Goal: Task Accomplishment & Management: Complete application form

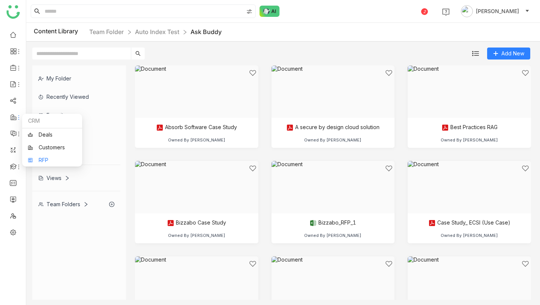
click at [39, 160] on link "RFP" at bounding box center [52, 160] width 49 height 5
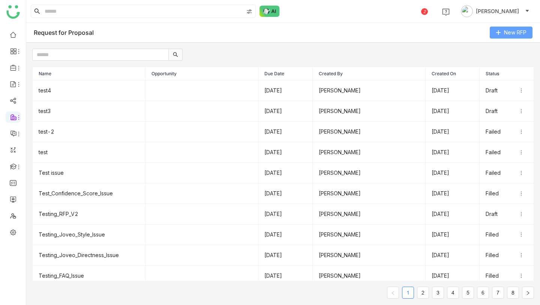
click at [511, 32] on span "New RFP" at bounding box center [515, 32] width 22 height 8
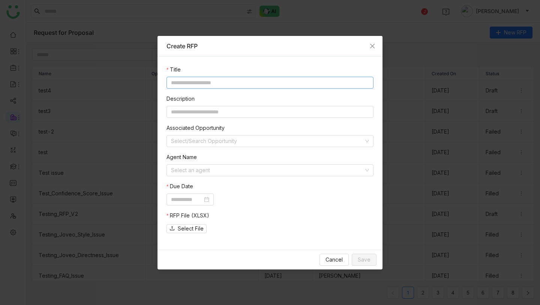
click at [209, 87] on input at bounding box center [269, 83] width 207 height 12
type input "*****"
click at [203, 169] on input at bounding box center [267, 170] width 193 height 11
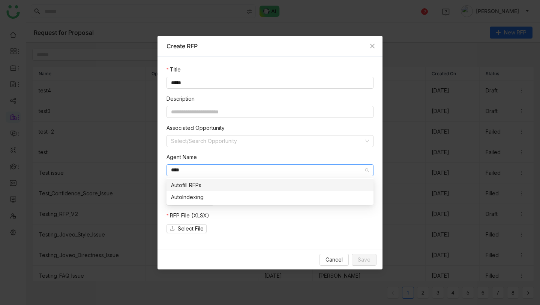
type input "****"
click at [209, 186] on div "Autofill RFPs" at bounding box center [270, 185] width 198 height 8
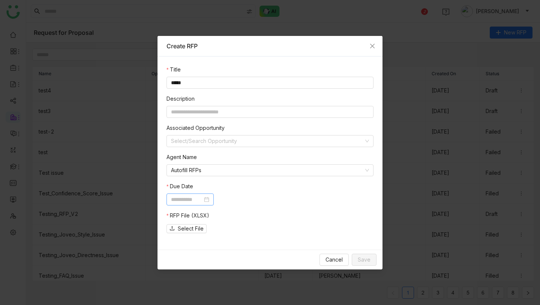
click at [202, 199] on input at bounding box center [186, 200] width 31 height 8
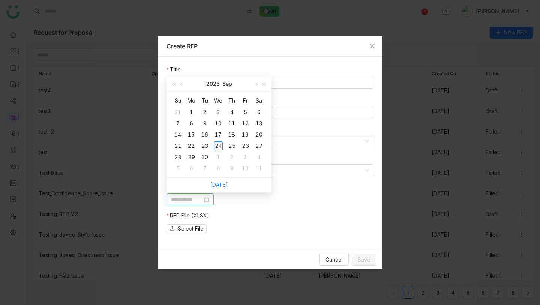
click at [219, 146] on div "24" at bounding box center [218, 146] width 9 height 9
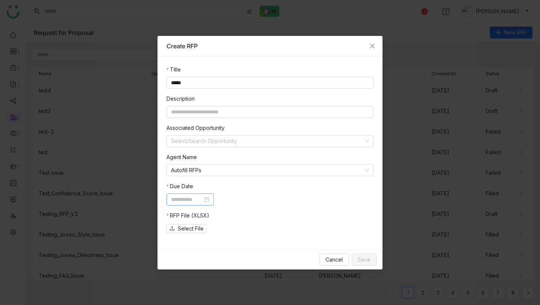
type input "**********"
click at [193, 229] on span "Select File" at bounding box center [191, 229] width 26 height 8
click at [194, 228] on span "Select File" at bounding box center [191, 229] width 26 height 8
click at [192, 228] on span "Select File" at bounding box center [191, 229] width 26 height 8
click at [363, 256] on span "Save" at bounding box center [363, 260] width 13 height 8
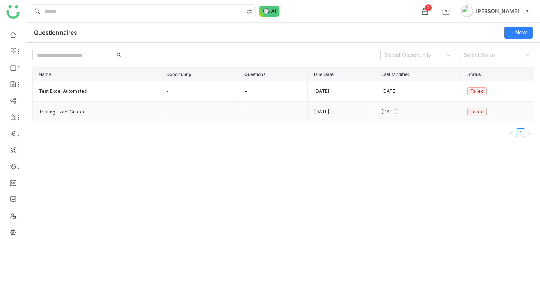
click at [75, 111] on td "Testing Excel Guided" at bounding box center [96, 112] width 127 height 21
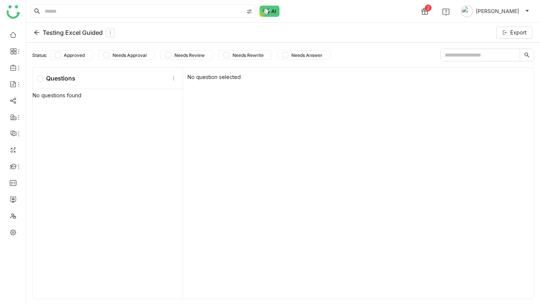
click at [39, 30] on icon at bounding box center [37, 33] width 6 height 6
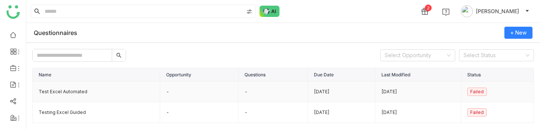
click at [128, 93] on td "Test Excel Automated" at bounding box center [96, 91] width 127 height 21
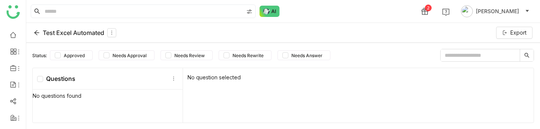
click at [36, 31] on icon at bounding box center [37, 33] width 6 height 6
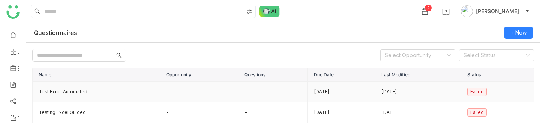
click at [74, 91] on td "Test Excel Automated" at bounding box center [96, 91] width 127 height 21
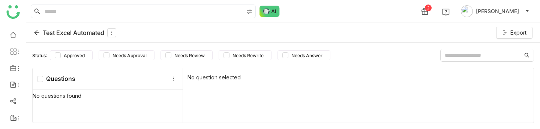
click at [38, 33] on icon at bounding box center [36, 32] width 5 height 5
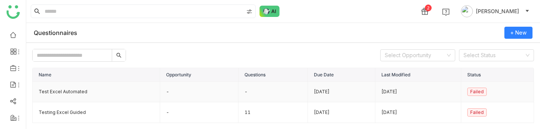
click at [85, 91] on td "Test Excel Automated" at bounding box center [96, 91] width 127 height 21
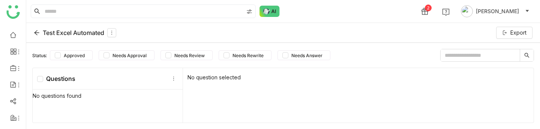
click at [36, 31] on icon at bounding box center [37, 33] width 6 height 6
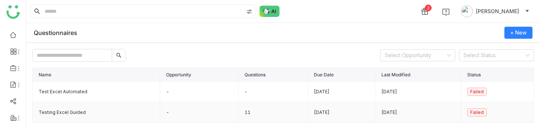
click at [75, 112] on td "Testing Excel Guided" at bounding box center [96, 112] width 127 height 21
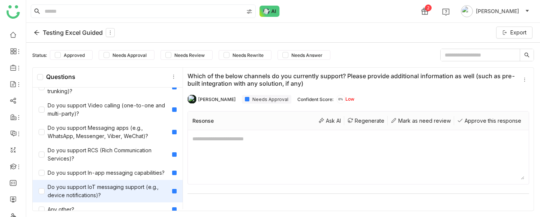
scroll to position [191, 0]
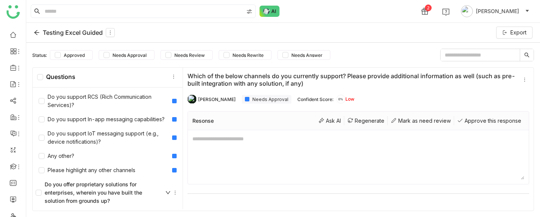
click at [36, 33] on icon at bounding box center [37, 33] width 6 height 6
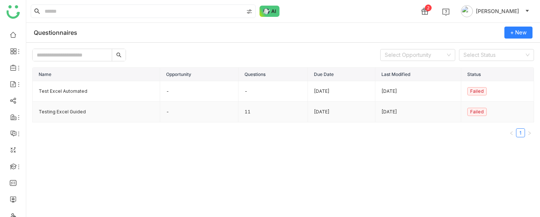
click at [80, 109] on td "Testing Excel Guided" at bounding box center [96, 112] width 127 height 21
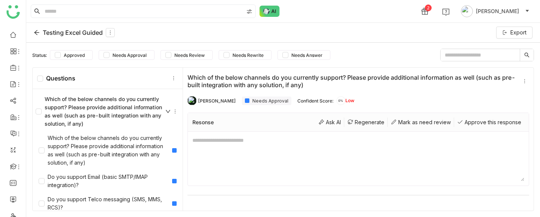
click at [37, 32] on icon at bounding box center [37, 33] width 6 height 6
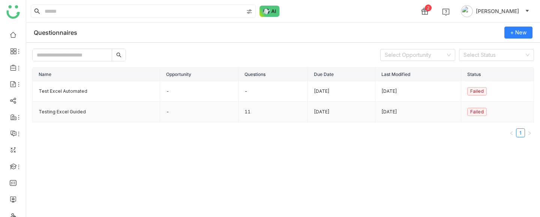
click at [238, 115] on td "11" at bounding box center [273, 112] width 70 height 21
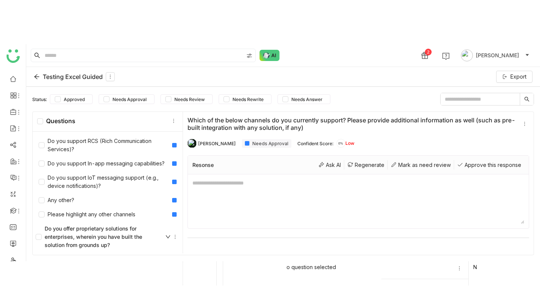
scroll to position [103, 0]
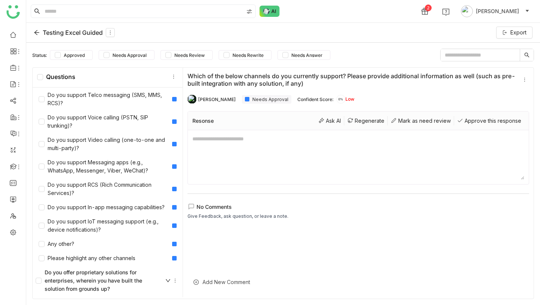
click at [168, 128] on icon at bounding box center [167, 280] width 5 height 5
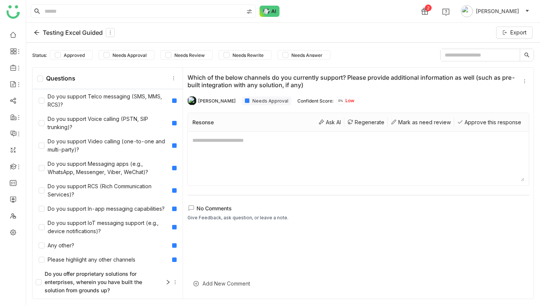
scroll to position [0, 0]
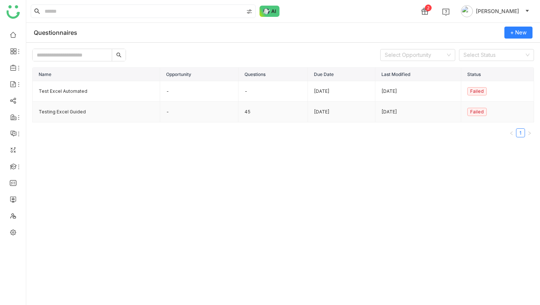
click at [240, 112] on td "45" at bounding box center [273, 112] width 70 height 21
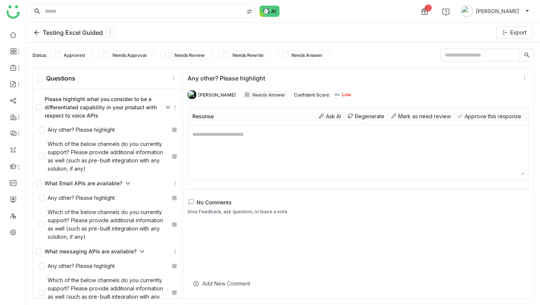
click at [37, 33] on icon at bounding box center [36, 32] width 5 height 5
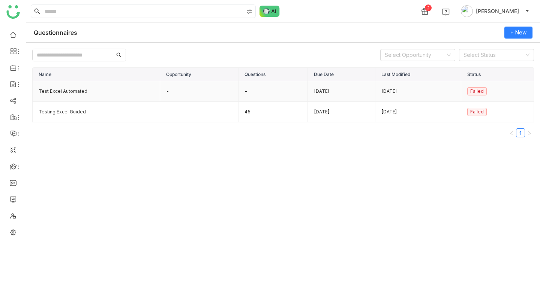
click at [83, 95] on td "Test Excel Automated" at bounding box center [96, 91] width 127 height 21
click at [82, 114] on td "Testing Excel Guided" at bounding box center [96, 112] width 127 height 21
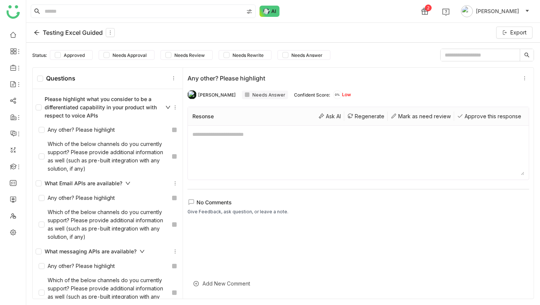
click at [91, 154] on div "Which of the below channels do you currently support? Please provide additional…" at bounding box center [104, 156] width 130 height 33
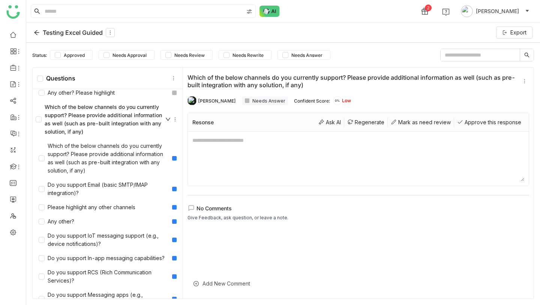
scroll to position [921, 0]
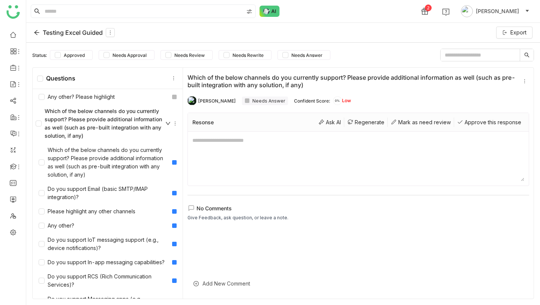
click at [38, 34] on icon at bounding box center [37, 33] width 6 height 6
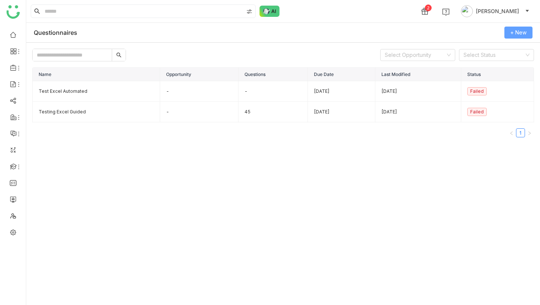
click at [523, 33] on span "+ New" at bounding box center [518, 32] width 16 height 8
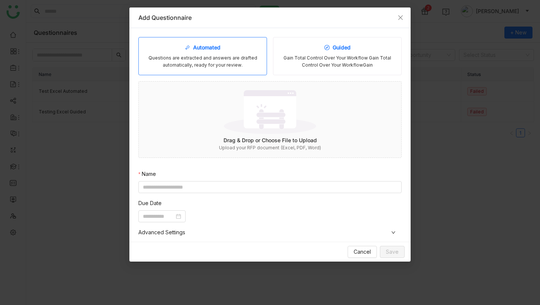
click at [330, 54] on div "Guided Gain Total Control Over Your Workflow Gain Total Control Over Your Workf…" at bounding box center [337, 56] width 129 height 38
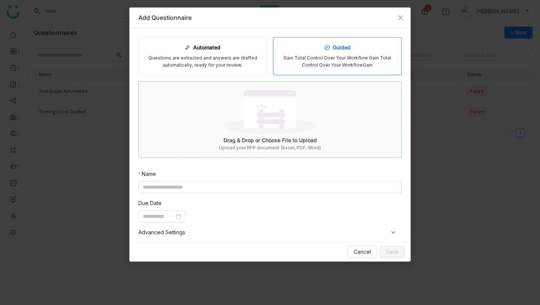
click at [278, 122] on img at bounding box center [270, 112] width 92 height 49
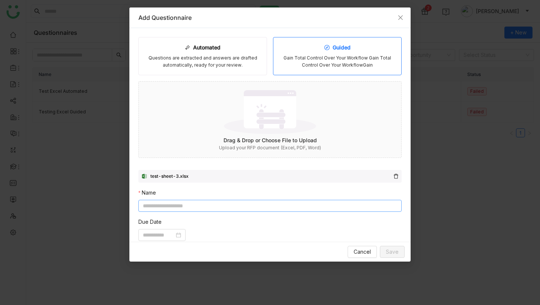
click at [265, 207] on input at bounding box center [269, 206] width 263 height 12
click at [181, 236] on div at bounding box center [162, 235] width 38 height 8
type input "**********"
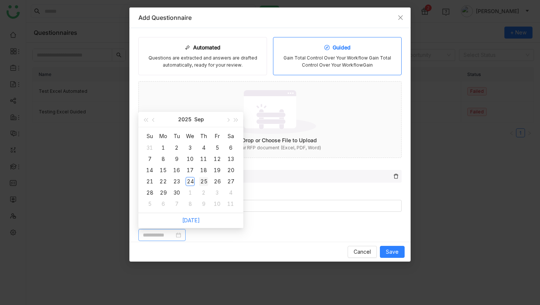
click at [201, 183] on div "25" at bounding box center [203, 181] width 9 height 9
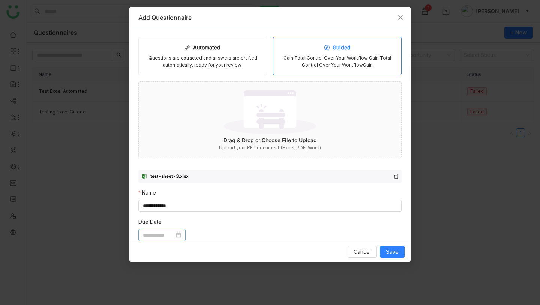
type input "**********"
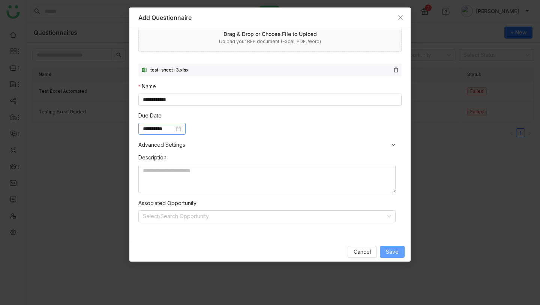
click at [387, 254] on span "Save" at bounding box center [392, 252] width 13 height 8
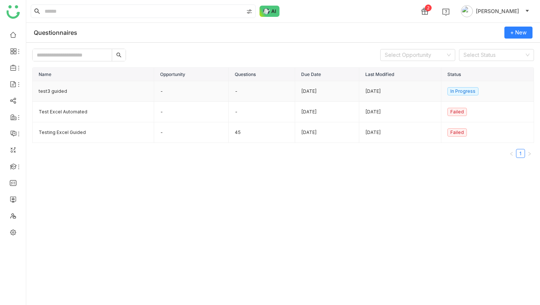
click at [66, 93] on td "test3 guided" at bounding box center [93, 91] width 121 height 21
click at [57, 93] on td "test3 guided" at bounding box center [93, 91] width 121 height 21
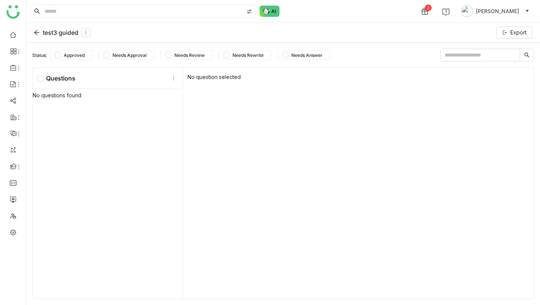
click at [38, 34] on icon at bounding box center [37, 33] width 6 height 6
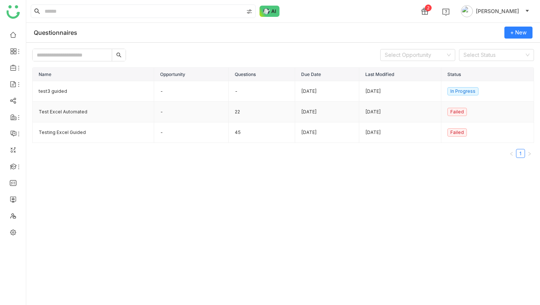
click at [80, 113] on td "Test Excel Automated" at bounding box center [93, 112] width 121 height 21
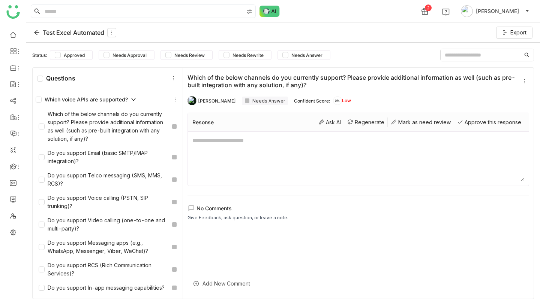
click at [37, 32] on icon at bounding box center [36, 32] width 5 height 5
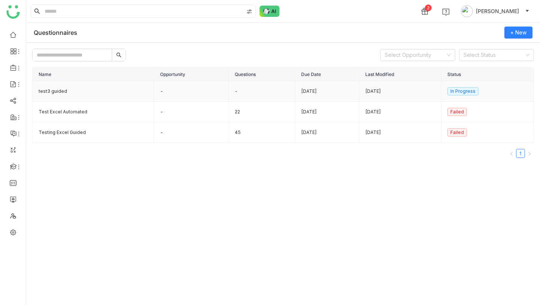
click at [86, 91] on td "test3 guided" at bounding box center [93, 91] width 121 height 21
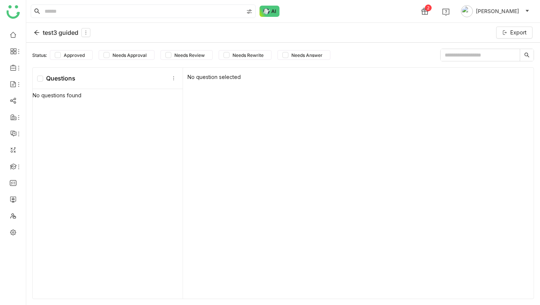
click at [43, 31] on div "test3 guided" at bounding box center [62, 32] width 57 height 9
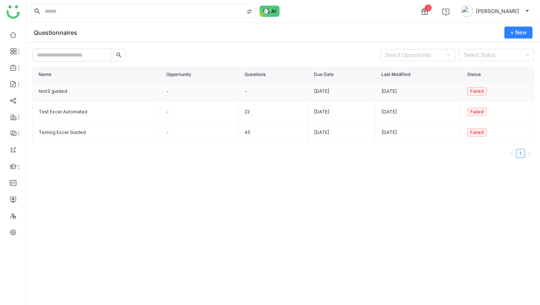
click at [54, 94] on td "test3 guided" at bounding box center [96, 91] width 127 height 21
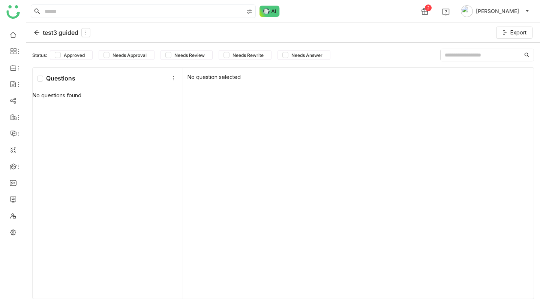
click at [36, 30] on icon at bounding box center [37, 33] width 6 height 6
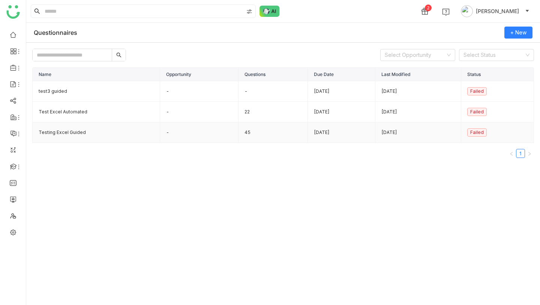
click at [238, 135] on td "45" at bounding box center [273, 133] width 70 height 21
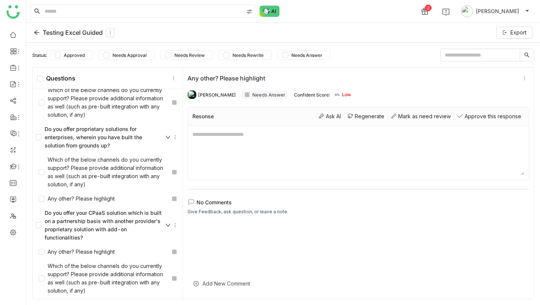
scroll to position [1296, 0]
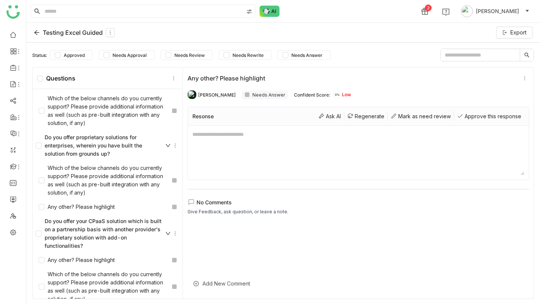
click at [34, 33] on icon at bounding box center [37, 33] width 6 height 6
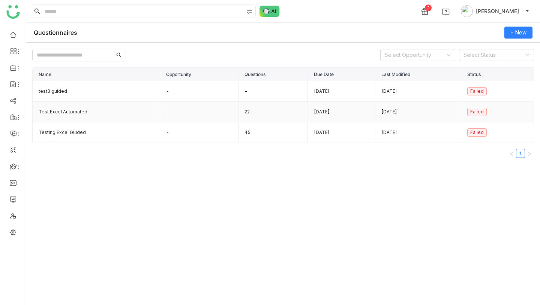
click at [100, 114] on td "Test Excel Automated" at bounding box center [96, 112] width 127 height 21
click at [74, 116] on td "Test Excel Automated" at bounding box center [96, 112] width 127 height 21
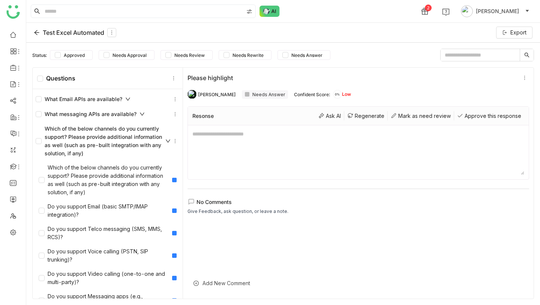
scroll to position [807, 0]
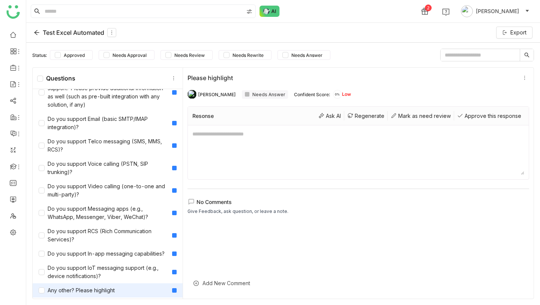
click at [113, 287] on div "Any other? Please highlight" at bounding box center [77, 291] width 76 height 8
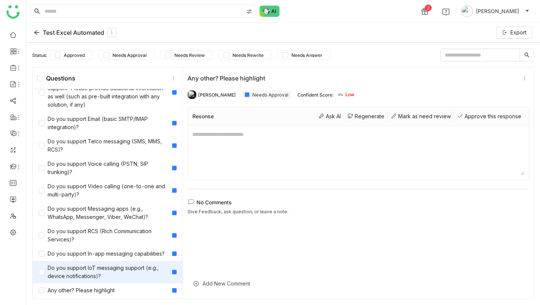
click at [120, 262] on div "Do you support IoT messaging support (e.g., device notifications)?" at bounding box center [108, 272] width 150 height 22
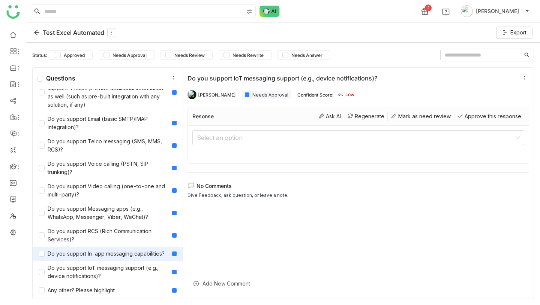
click at [121, 248] on div "Do you support In-app messaging capabilities?" at bounding box center [108, 254] width 150 height 14
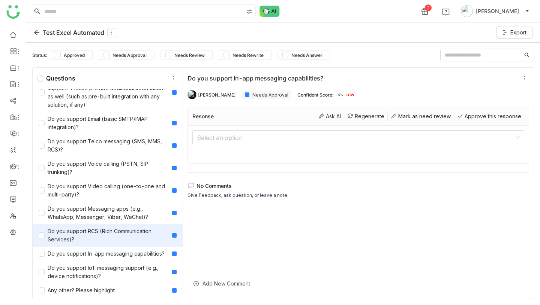
click at [123, 229] on div "Do you support RCS (Rich Communication Services)?" at bounding box center [104, 235] width 130 height 16
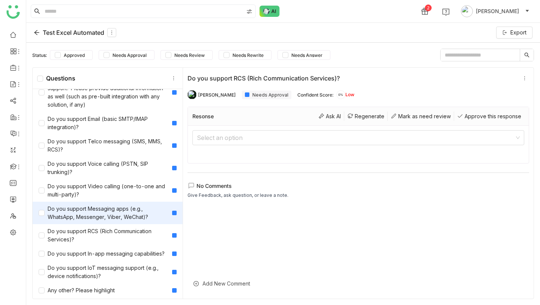
click at [124, 212] on div "Do you support Messaging apps (e.g., WhatsApp, Messenger, Viber, WeChat)?" at bounding box center [104, 213] width 130 height 16
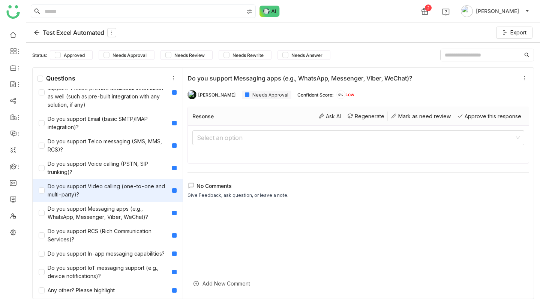
click at [124, 192] on div "Do you support Video calling (one-to-one and multi-party)?" at bounding box center [104, 190] width 130 height 16
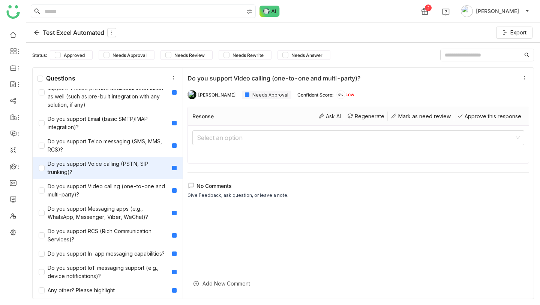
click at [124, 169] on div "Do you support Voice calling (PSTN, SIP trunking)?" at bounding box center [104, 168] width 130 height 16
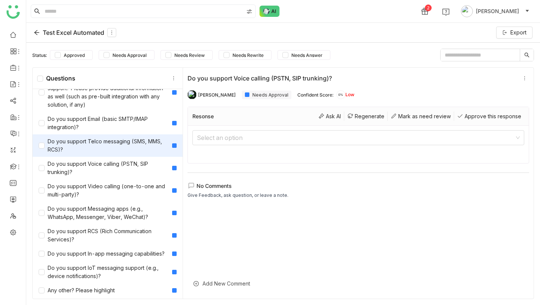
click at [127, 145] on div "Do you support Telco messaging (SMS, MMS, RCS)?" at bounding box center [104, 146] width 130 height 16
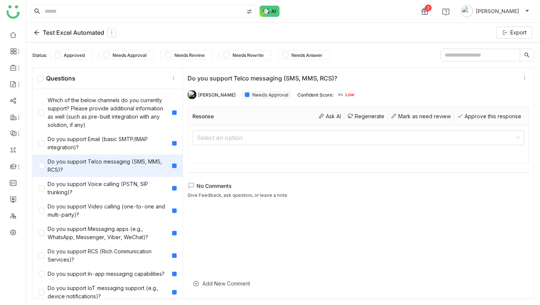
scroll to position [779, 0]
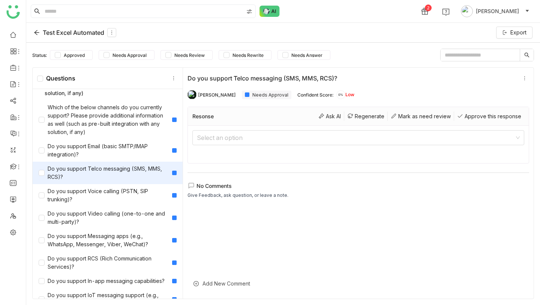
click at [127, 145] on div "Do you support Email (basic SMTP/IMAP integration)?" at bounding box center [104, 150] width 130 height 16
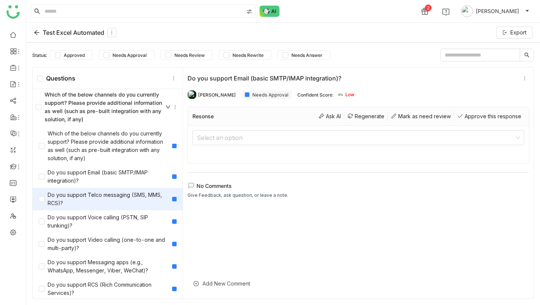
scroll to position [750, 0]
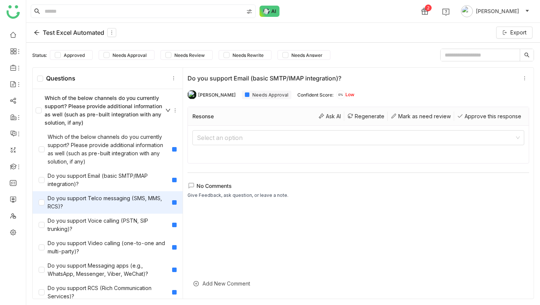
click at [127, 145] on div "Which of the below channels do you currently support? Please provide additional…" at bounding box center [104, 149] width 130 height 33
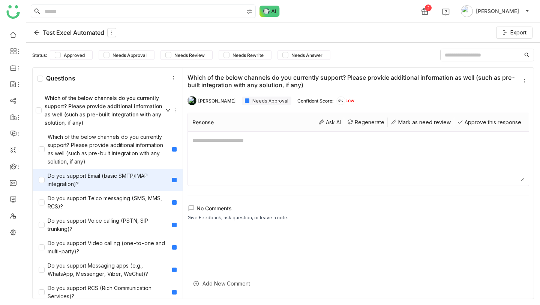
click at [142, 174] on div "Do you support Email (basic SMTP/IMAP integration)?" at bounding box center [104, 180] width 130 height 16
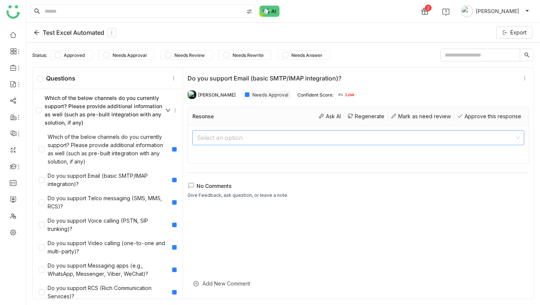
click at [223, 137] on input at bounding box center [355, 138] width 317 height 14
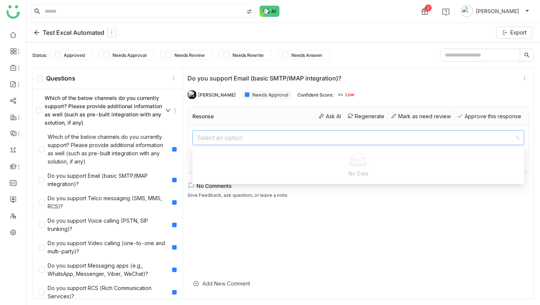
click at [223, 137] on input at bounding box center [355, 138] width 317 height 14
click at [106, 116] on div "Which of the below channels do you currently support? Please provide additional…" at bounding box center [103, 110] width 135 height 33
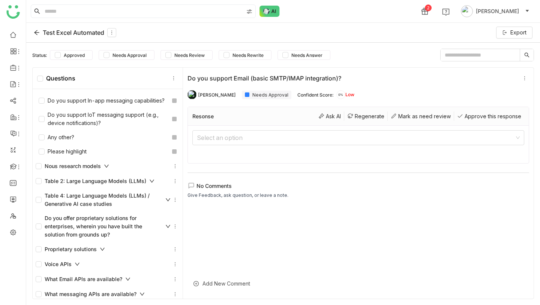
scroll to position [511, 0]
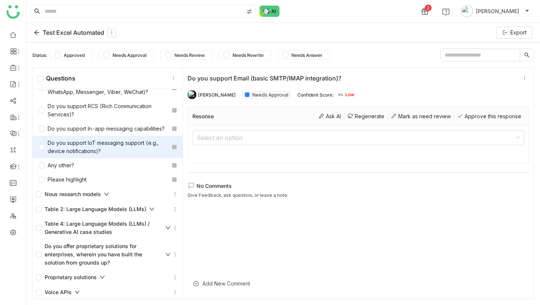
click at [105, 148] on div "Do you support IoT messaging support (e.g., device notifications)?" at bounding box center [104, 147] width 130 height 16
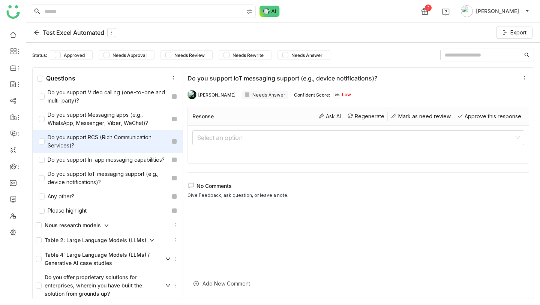
click at [107, 136] on div "Do you support RCS (Rich Communication Services)?" at bounding box center [104, 141] width 130 height 16
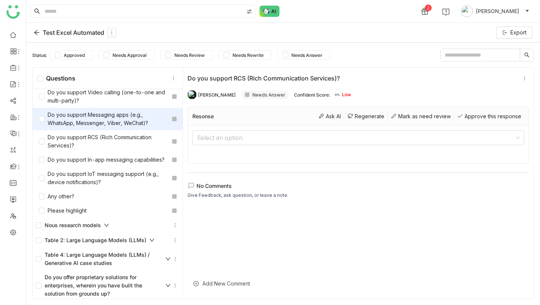
click at [110, 119] on div "Do you support Messaging apps (e.g., WhatsApp, Messenger, Viber, WeChat)?" at bounding box center [104, 119] width 130 height 16
click at [112, 109] on div "Do you support Messaging apps (e.g., WhatsApp, Messenger, Viber, WeChat)?" at bounding box center [108, 119] width 150 height 22
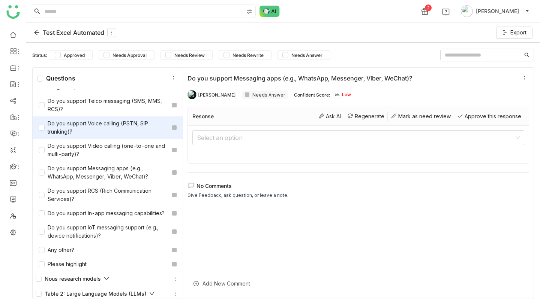
scroll to position [425, 0]
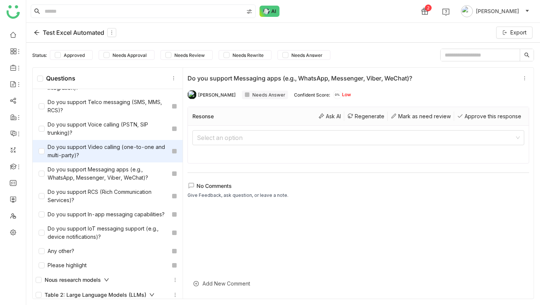
click at [109, 159] on div "Do you support Video calling (one-to-one and multi-party)?" at bounding box center [104, 151] width 130 height 16
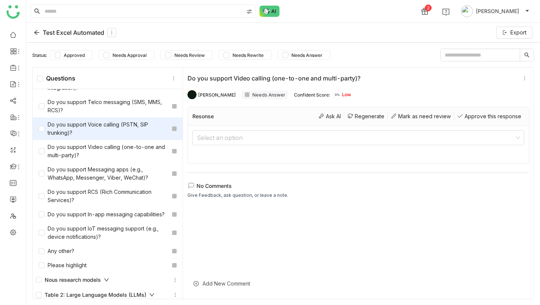
click at [116, 134] on div "Do you support Voice calling (PSTN, SIP trunking)?" at bounding box center [104, 129] width 130 height 16
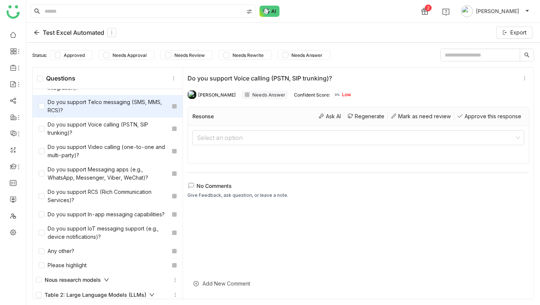
click at [122, 112] on div "Do you support Telco messaging (SMS, MMS, RCS)?" at bounding box center [104, 106] width 130 height 16
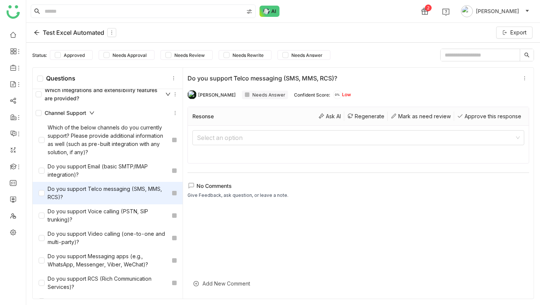
scroll to position [323, 0]
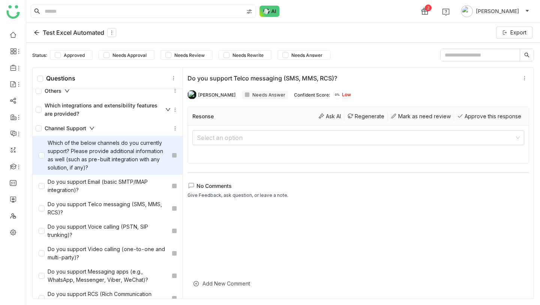
click at [117, 164] on div "Which of the below channels do you currently support? Please provide additional…" at bounding box center [104, 155] width 130 height 33
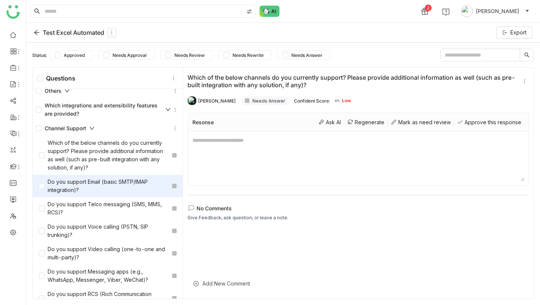
click at [117, 190] on div "Do you support Email (basic SMTP/IMAP integration)?" at bounding box center [104, 186] width 130 height 16
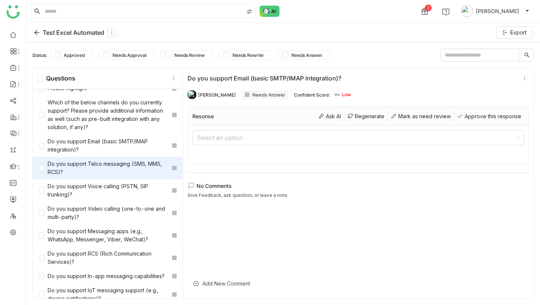
scroll to position [16, 0]
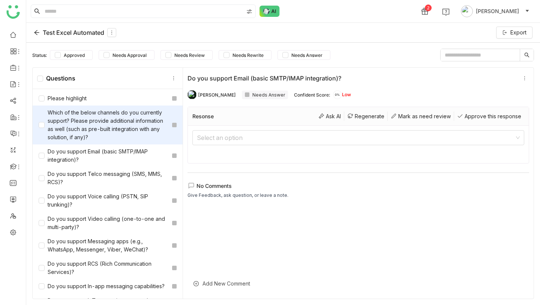
click at [121, 143] on div "Which of the below channels do you currently support? Please provide additional…" at bounding box center [108, 125] width 150 height 39
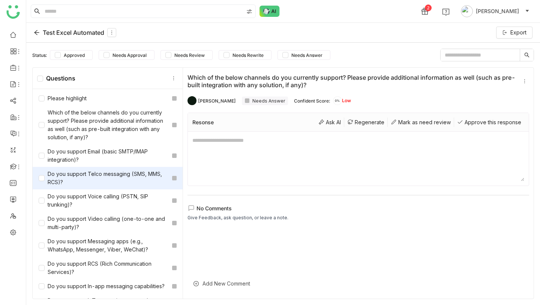
click at [118, 173] on div "Do you support Telco messaging (SMS, MMS, RCS)?" at bounding box center [104, 178] width 130 height 16
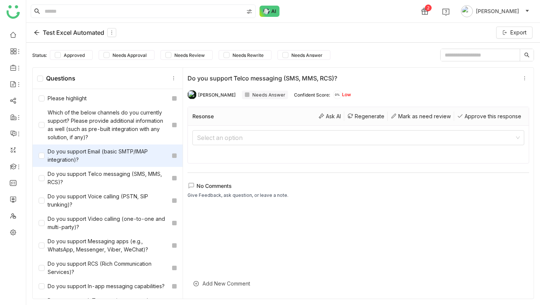
click at [129, 153] on div "Do you support Email (basic SMTP/IMAP integration)?" at bounding box center [104, 156] width 130 height 16
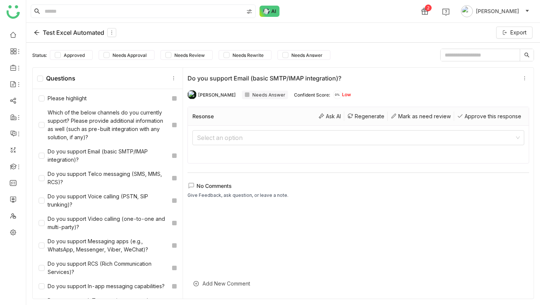
click at [39, 35] on icon at bounding box center [37, 33] width 6 height 6
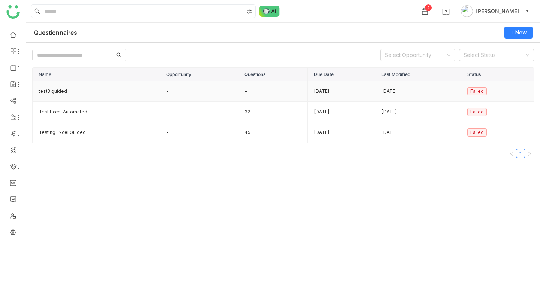
click at [70, 95] on td "test3 guided" at bounding box center [96, 91] width 127 height 21
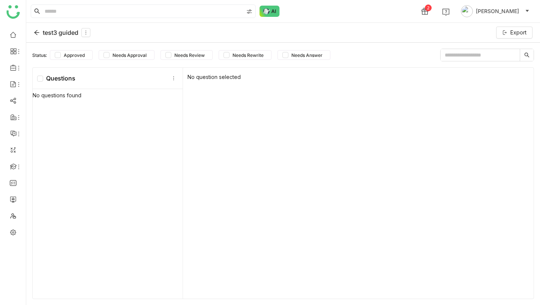
click at [35, 34] on icon at bounding box center [37, 33] width 6 height 6
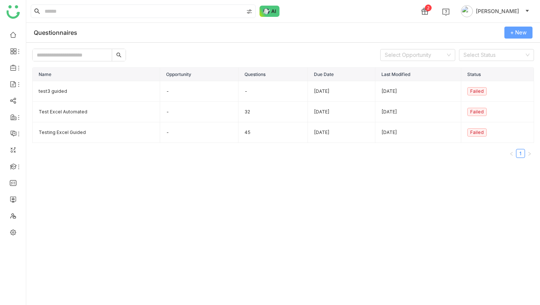
click at [512, 32] on span "+ New" at bounding box center [518, 32] width 16 height 8
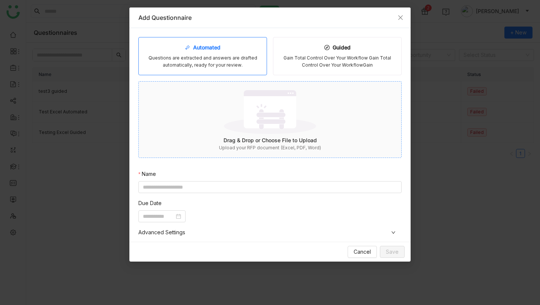
click at [262, 142] on div "Drag & Drop or Choose File to Upload" at bounding box center [270, 140] width 262 height 8
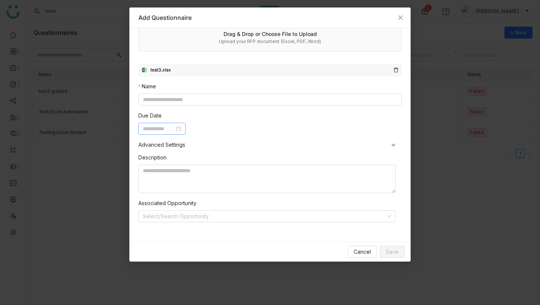
click at [169, 126] on input at bounding box center [158, 129] width 31 height 8
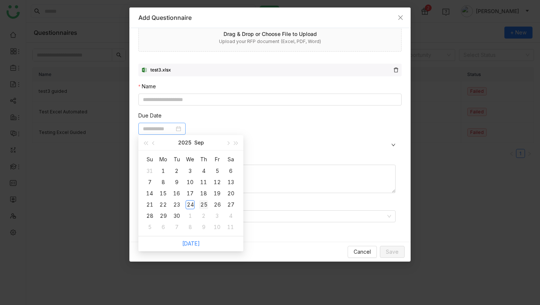
click at [208, 205] on div "25" at bounding box center [203, 204] width 9 height 9
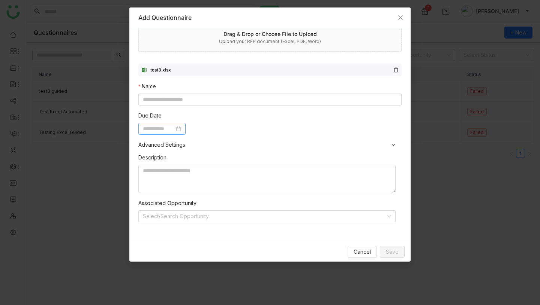
type input "**********"
click at [205, 101] on input at bounding box center [269, 100] width 263 height 12
type input "*****"
click at [392, 251] on span "Save" at bounding box center [392, 252] width 13 height 8
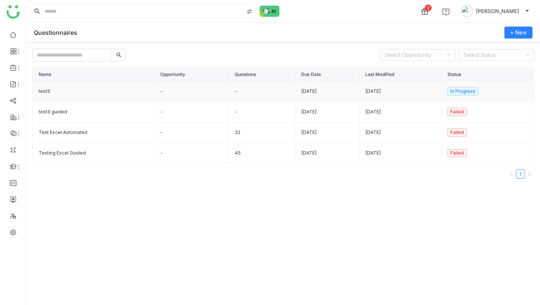
click at [302, 94] on td "Sep 25, 2025" at bounding box center [327, 91] width 64 height 21
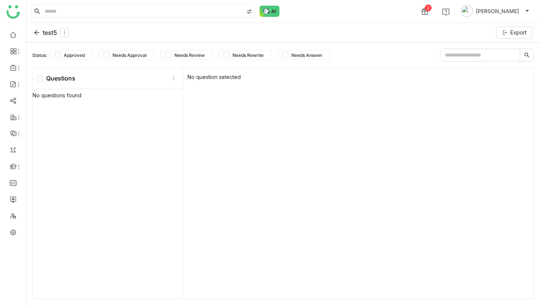
click at [41, 33] on div "test5" at bounding box center [51, 32] width 35 height 9
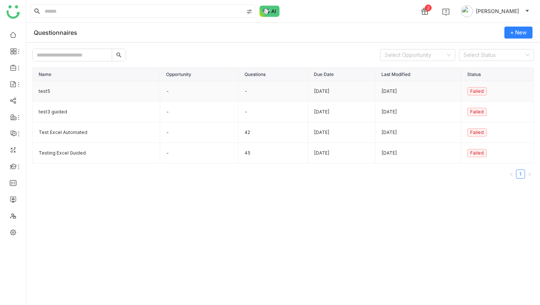
click at [185, 94] on td "-" at bounding box center [199, 91] width 78 height 21
click at [238, 93] on td "1" at bounding box center [273, 91] width 70 height 21
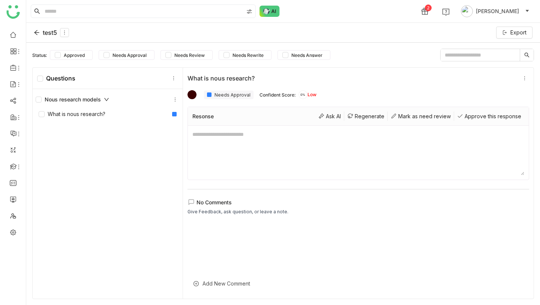
click at [227, 157] on textarea at bounding box center [358, 152] width 332 height 45
click at [223, 114] on div "Resonse Ask AI Regenerate Mark as need review Approve this response" at bounding box center [358, 116] width 341 height 19
click at [256, 157] on textarea at bounding box center [358, 152] width 332 height 45
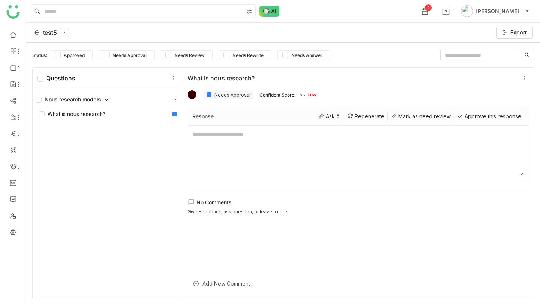
click at [42, 32] on div "test5" at bounding box center [51, 32] width 35 height 9
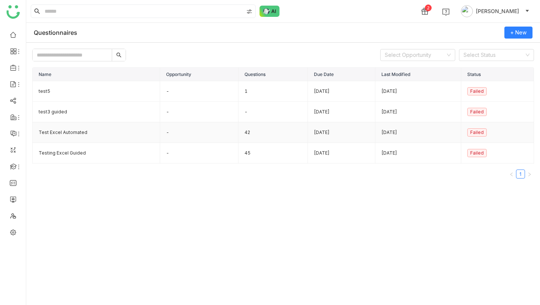
click at [85, 132] on td "Test Excel Automated" at bounding box center [96, 133] width 127 height 21
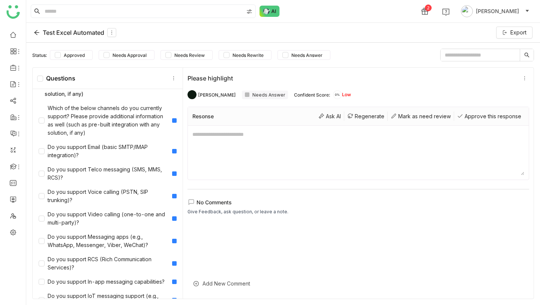
scroll to position [905, 0]
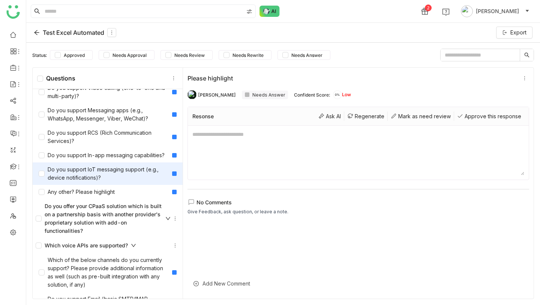
click at [116, 178] on div "Do you support IoT messaging support (e.g., device notifications)?" at bounding box center [104, 174] width 130 height 16
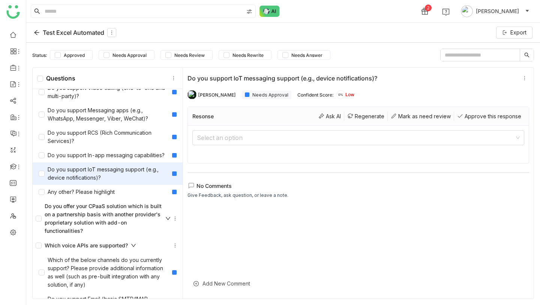
click at [175, 175] on div at bounding box center [174, 174] width 4 height 4
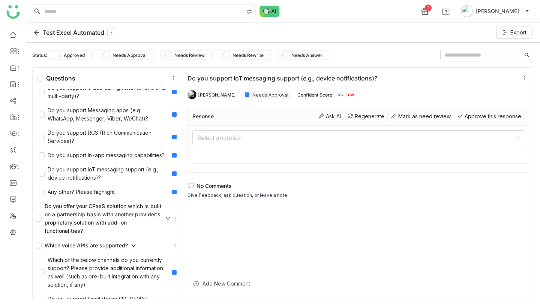
click at [54, 34] on div "Test Excel Automated" at bounding box center [75, 32] width 82 height 9
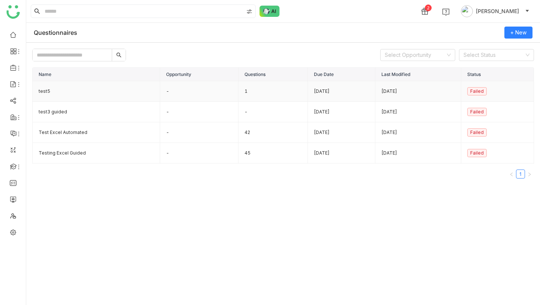
click at [46, 90] on td "test5" at bounding box center [96, 91] width 127 height 21
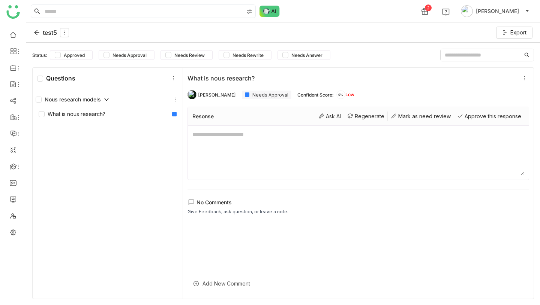
click at [221, 134] on textarea at bounding box center [358, 152] width 332 height 45
click at [38, 32] on icon at bounding box center [37, 33] width 6 height 6
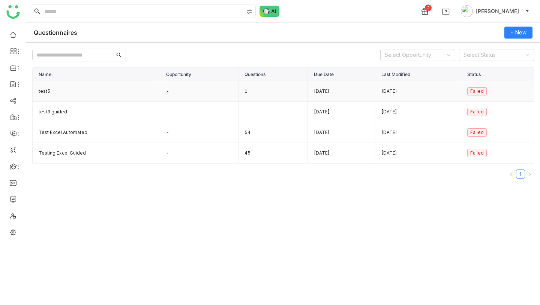
click at [238, 96] on td "1" at bounding box center [273, 91] width 70 height 21
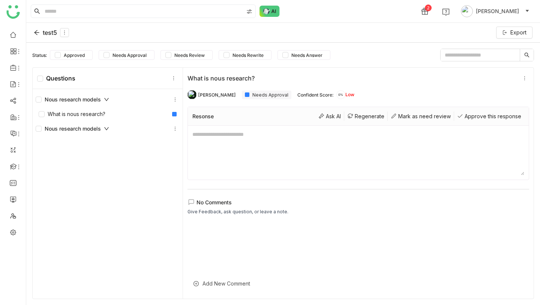
click at [41, 34] on div "test5" at bounding box center [51, 32] width 35 height 9
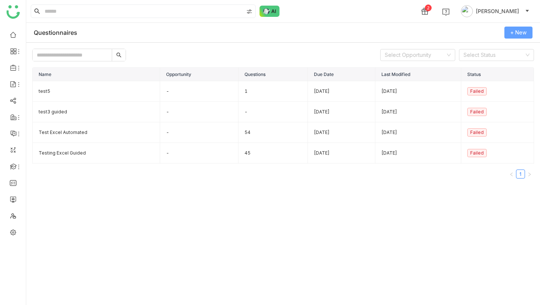
click at [520, 31] on span "+ New" at bounding box center [518, 32] width 16 height 8
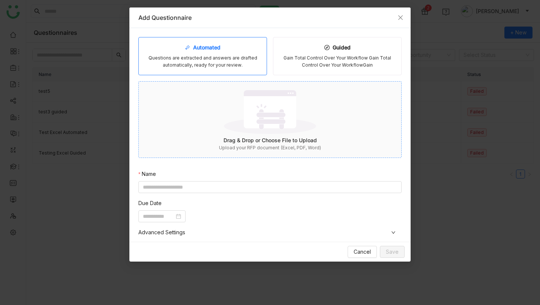
click at [251, 136] on div "Drag & Drop or Choose File to Upload" at bounding box center [270, 140] width 262 height 8
click at [213, 190] on input at bounding box center [269, 187] width 263 height 12
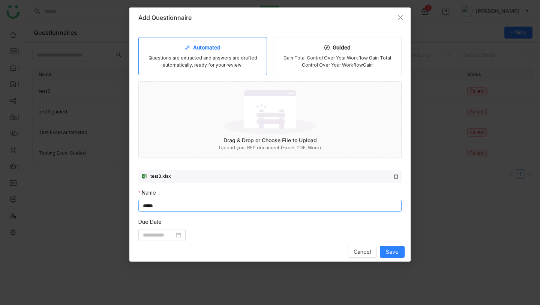
scroll to position [107, 0]
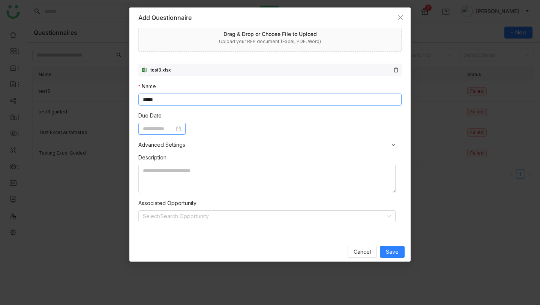
type input "*****"
click at [174, 128] on input at bounding box center [158, 129] width 31 height 8
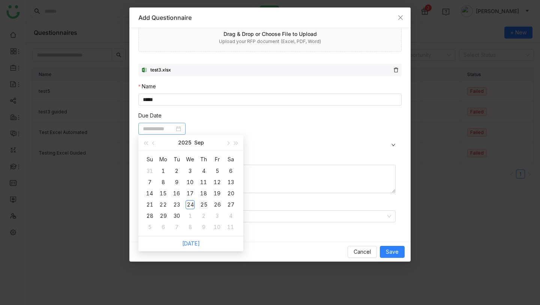
click at [201, 205] on div "25" at bounding box center [203, 204] width 9 height 9
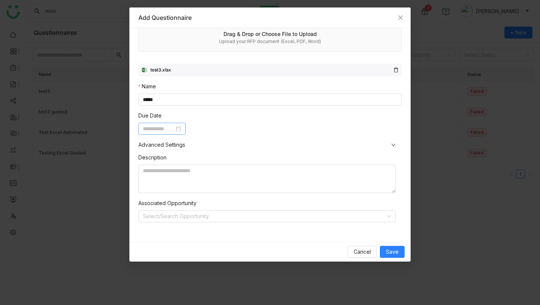
type input "**********"
click at [390, 252] on span "Save" at bounding box center [392, 252] width 13 height 8
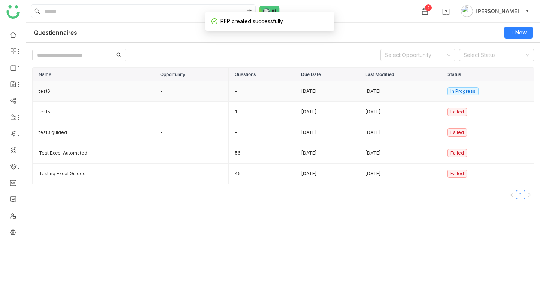
click at [58, 88] on td "test6" at bounding box center [93, 91] width 121 height 21
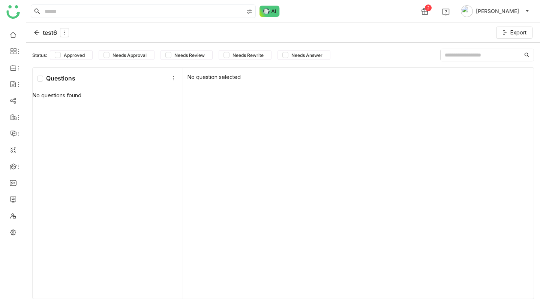
click at [47, 32] on div "test6" at bounding box center [51, 32] width 35 height 9
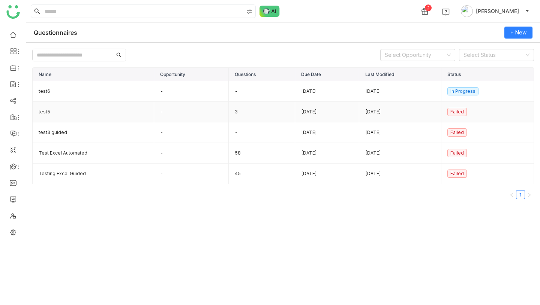
click at [51, 116] on td "test5" at bounding box center [93, 112] width 121 height 21
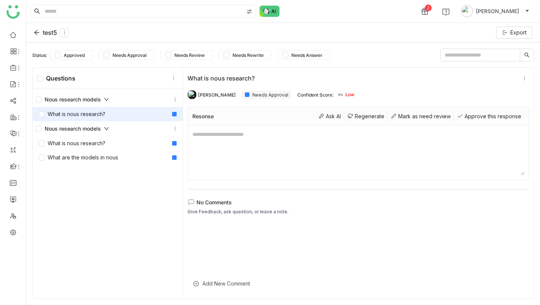
click at [87, 115] on div "What is nous research?" at bounding box center [72, 114] width 67 height 8
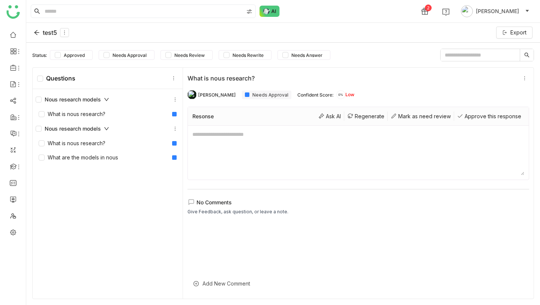
click at [82, 129] on div "Nous research models" at bounding box center [72, 129] width 73 height 8
click at [83, 125] on div "Nous research models" at bounding box center [72, 129] width 73 height 8
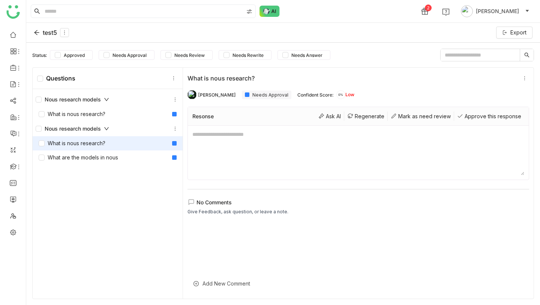
click at [83, 146] on div "What is nous research?" at bounding box center [72, 143] width 67 height 8
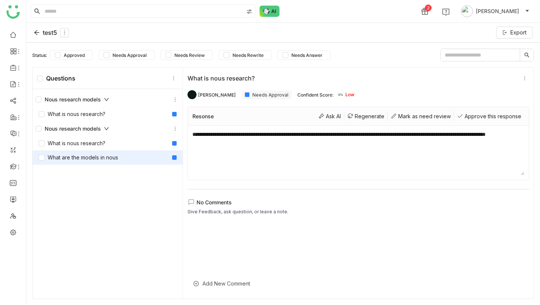
click at [102, 155] on div "What are the models in nous" at bounding box center [78, 158] width 79 height 8
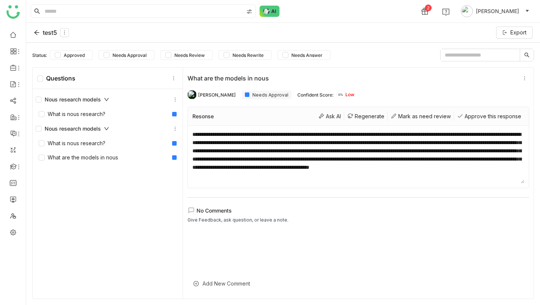
click at [39, 33] on icon at bounding box center [37, 33] width 6 height 6
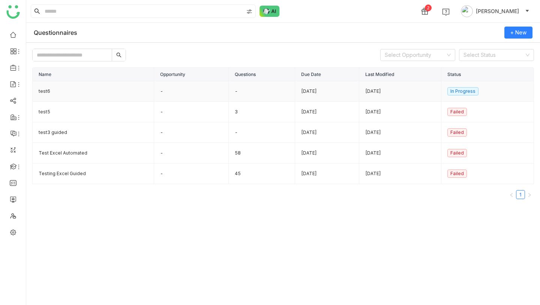
click at [306, 89] on td "Sep 25, 2025" at bounding box center [327, 91] width 64 height 21
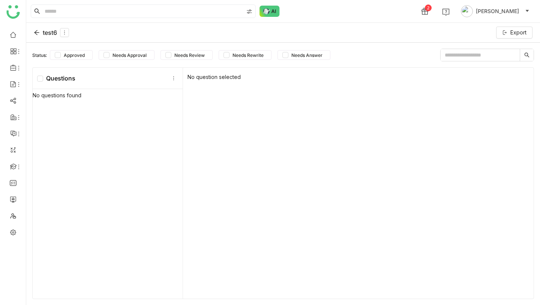
click at [44, 32] on div "test6" at bounding box center [51, 32] width 35 height 9
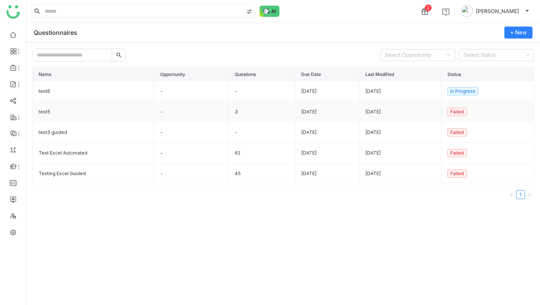
click at [69, 109] on td "test5" at bounding box center [93, 112] width 121 height 21
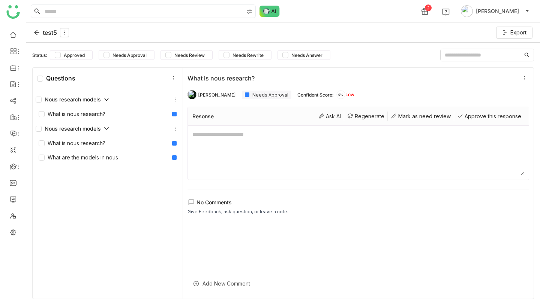
click at [44, 34] on div "test5" at bounding box center [51, 32] width 35 height 9
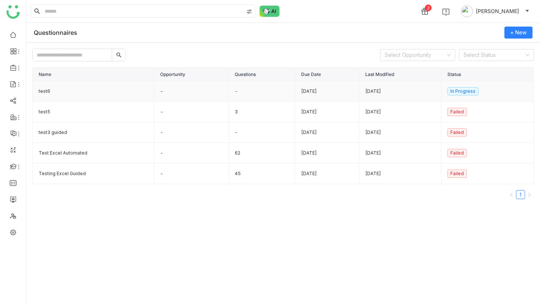
click at [49, 91] on td "test6" at bounding box center [93, 91] width 121 height 21
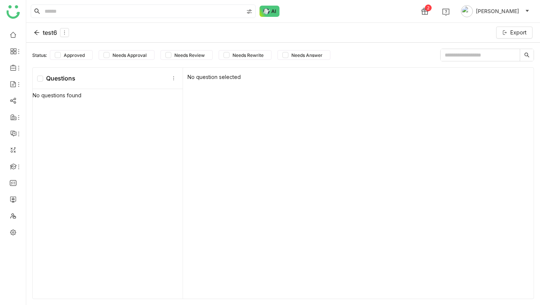
click at [47, 33] on div "test6" at bounding box center [51, 32] width 35 height 9
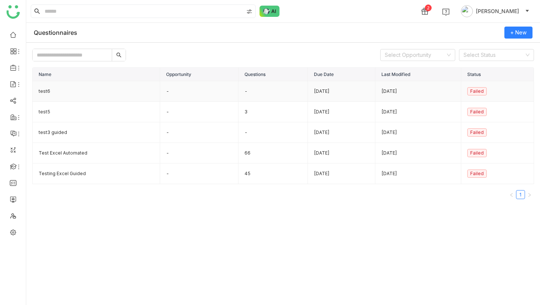
click at [313, 91] on td "Sep 25, 2025" at bounding box center [341, 91] width 67 height 21
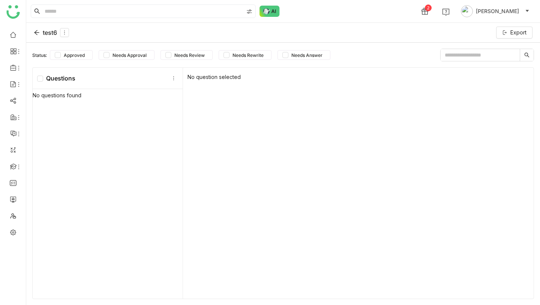
click at [48, 32] on div "test6" at bounding box center [51, 32] width 35 height 9
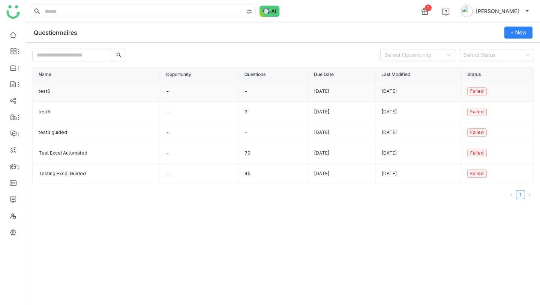
click at [69, 88] on td "test6" at bounding box center [96, 91] width 127 height 21
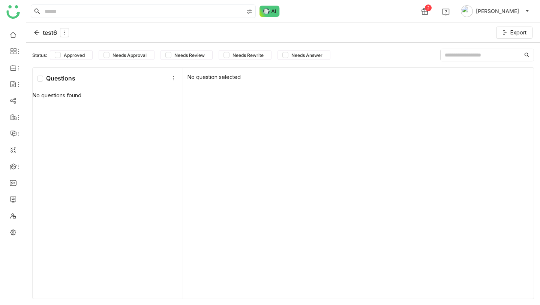
click at [44, 29] on div "test6" at bounding box center [51, 32] width 35 height 9
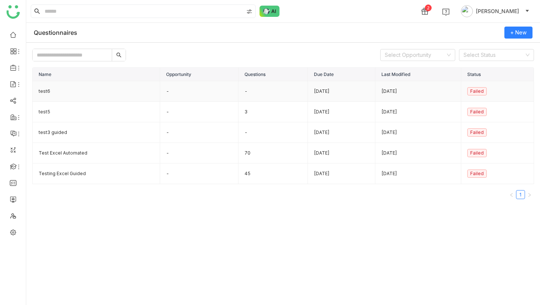
click at [107, 90] on td "test6" at bounding box center [96, 91] width 127 height 21
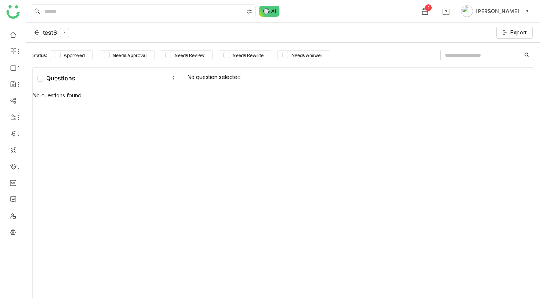
click at [43, 31] on div "test6" at bounding box center [51, 32] width 35 height 9
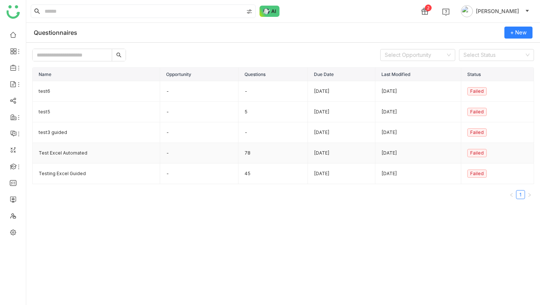
click at [242, 154] on td "78" at bounding box center [273, 153] width 70 height 21
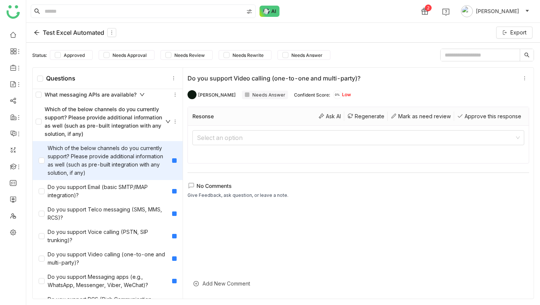
scroll to position [727, 0]
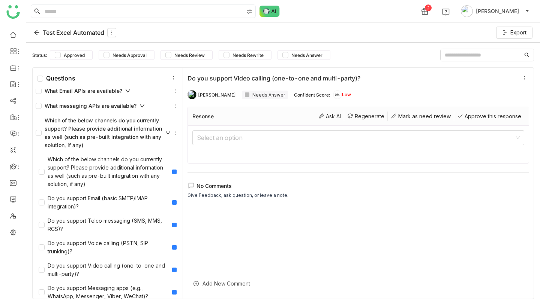
click at [166, 132] on icon at bounding box center [168, 133] width 4 height 3
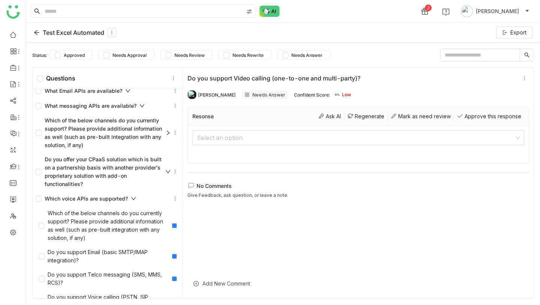
click at [166, 132] on icon at bounding box center [167, 132] width 5 height 5
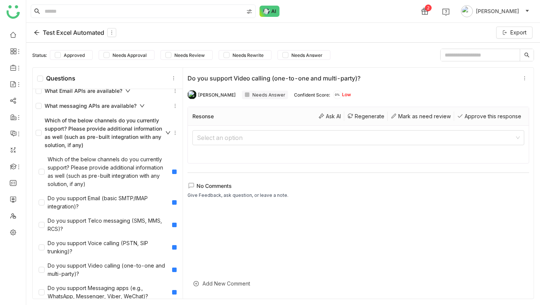
click at [166, 132] on icon at bounding box center [168, 133] width 4 height 3
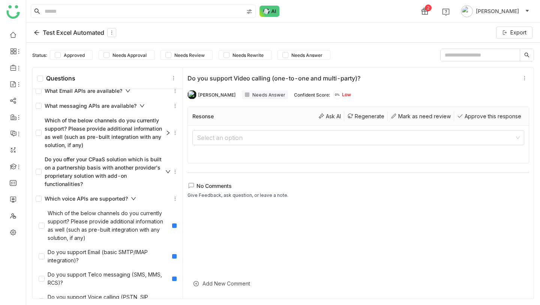
click at [166, 132] on icon at bounding box center [167, 132] width 5 height 5
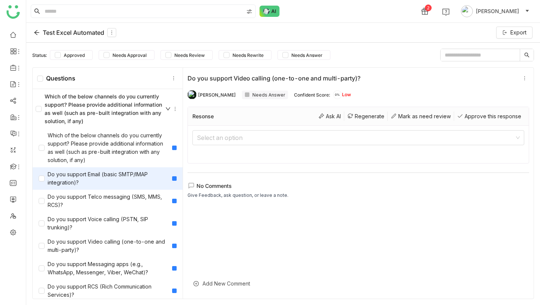
scroll to position [752, 0]
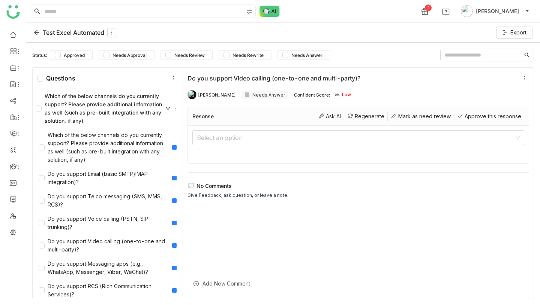
click at [111, 116] on div "Which of the below channels do you currently support? Please provide additional…" at bounding box center [103, 108] width 135 height 33
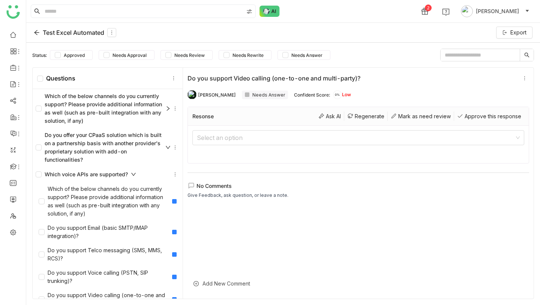
scroll to position [802, 0]
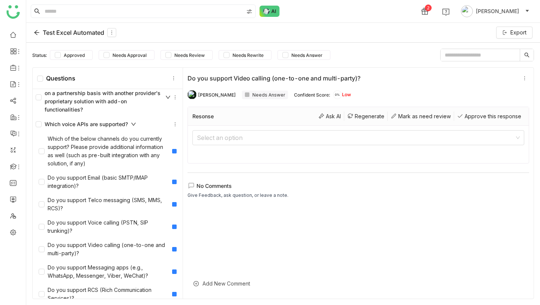
click at [120, 126] on div "Which voice APIs are supported?" at bounding box center [86, 124] width 100 height 8
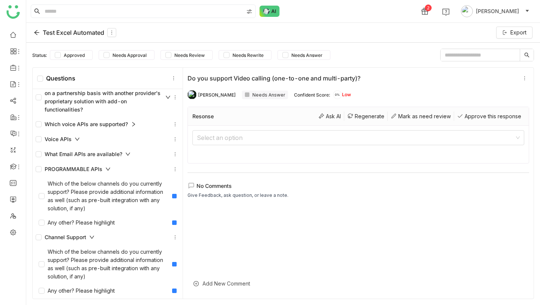
click at [120, 126] on div "Which voice APIs are supported?" at bounding box center [86, 124] width 100 height 8
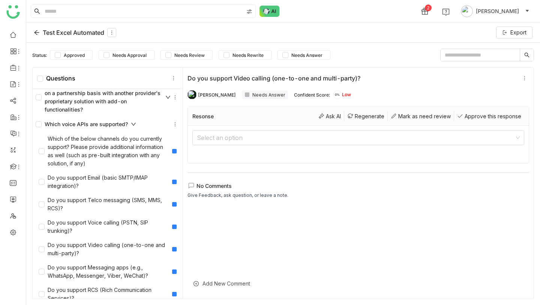
click at [120, 126] on div "Which voice APIs are supported?" at bounding box center [86, 124] width 100 height 8
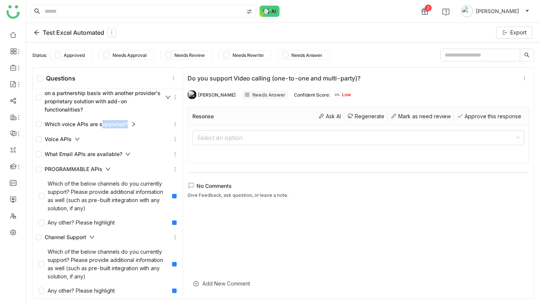
click at [120, 126] on div "Which voice APIs are supported?" at bounding box center [86, 124] width 100 height 8
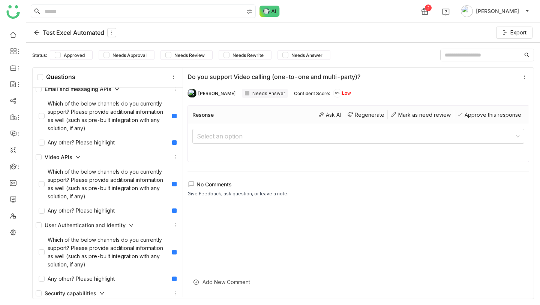
scroll to position [1703, 0]
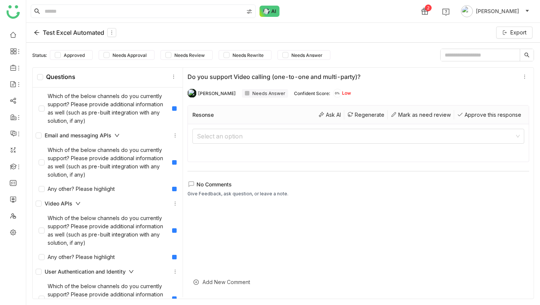
click at [42, 34] on div "Test Excel Automated" at bounding box center [75, 32] width 82 height 9
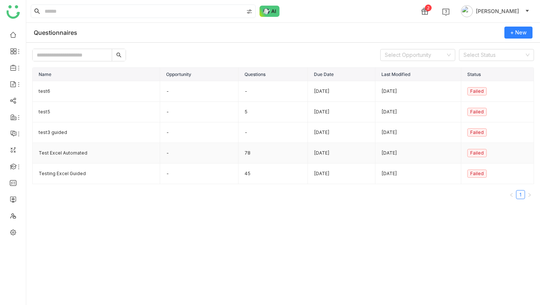
click at [88, 155] on td "Test Excel Automated" at bounding box center [96, 153] width 127 height 21
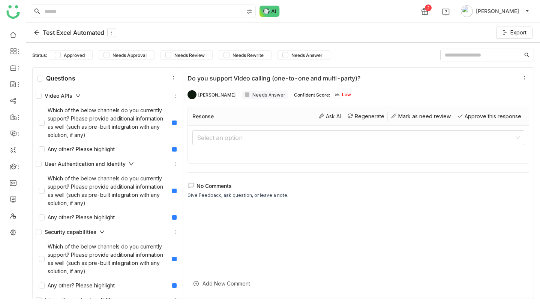
scroll to position [2017, 0]
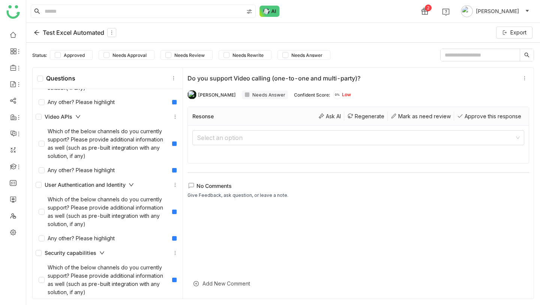
click at [78, 120] on div "Video APIs" at bounding box center [58, 117] width 45 height 8
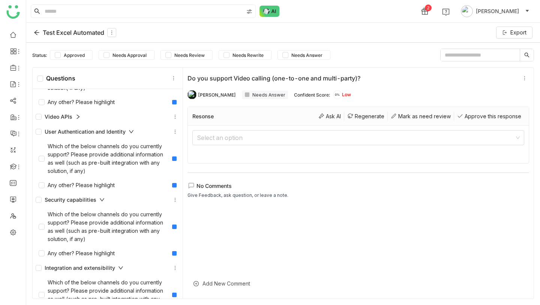
click at [78, 120] on div "Video APIs" at bounding box center [58, 117] width 45 height 8
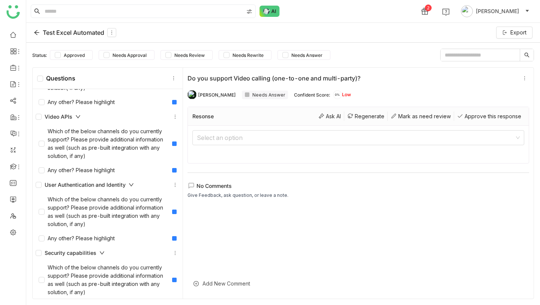
click at [78, 120] on div "Video APIs" at bounding box center [58, 117] width 45 height 8
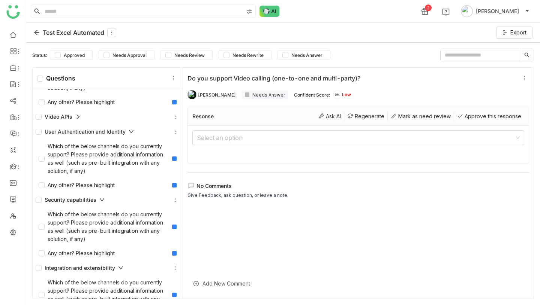
click at [82, 132] on div "User Authentication and Identity" at bounding box center [85, 132] width 98 height 8
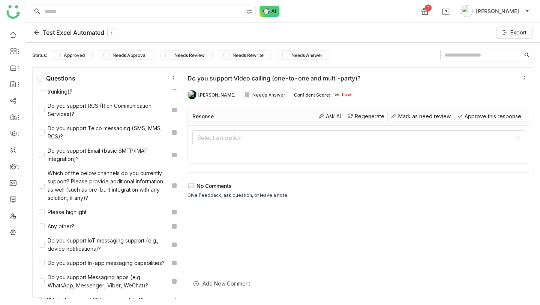
scroll to position [0, 0]
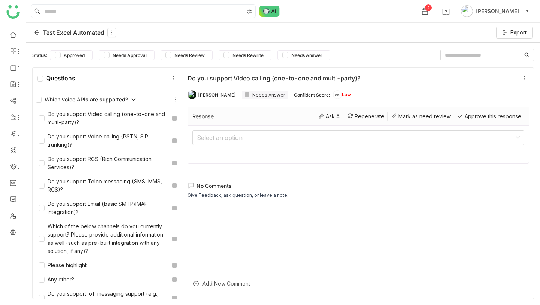
click at [90, 99] on div "Which voice APIs are supported?" at bounding box center [86, 100] width 100 height 8
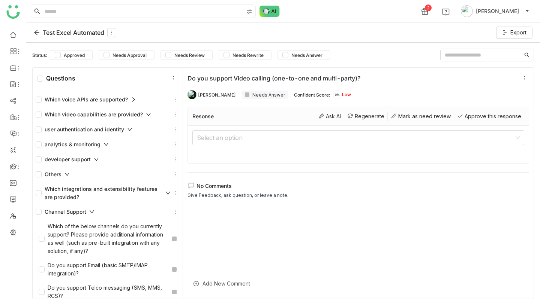
click at [70, 175] on div "Others" at bounding box center [108, 174] width 144 height 9
click at [72, 214] on div "Channel Support" at bounding box center [65, 212] width 59 height 8
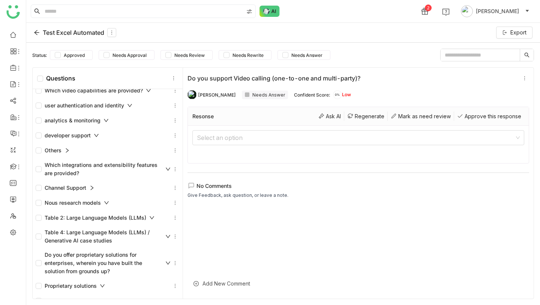
scroll to position [29, 0]
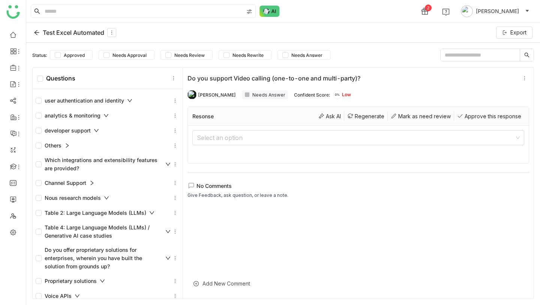
click at [80, 200] on div "Nous research models" at bounding box center [72, 198] width 73 height 8
click at [78, 214] on div "Table 2: Large Language Models (LLMs)" at bounding box center [95, 213] width 119 height 8
click at [79, 229] on div "Table 4: Large Language Models (LLMs) / Generative AI case studies" at bounding box center [103, 232] width 135 height 16
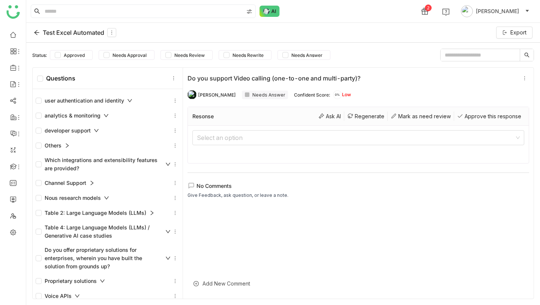
click at [79, 255] on div "Do you offer proprietary solutions for enterprises, wherein you have built the …" at bounding box center [103, 258] width 135 height 25
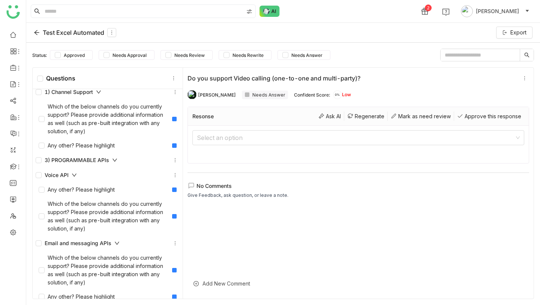
scroll to position [1346, 0]
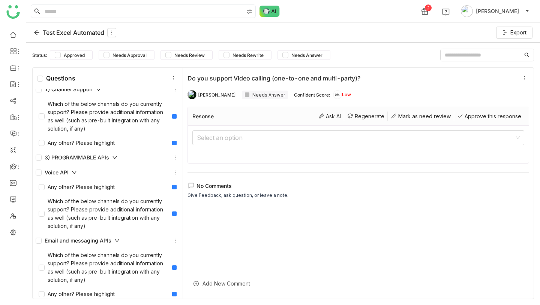
click at [88, 159] on div "3) PROGRAMMABLE APIs" at bounding box center [77, 158] width 82 height 8
click at [75, 171] on icon at bounding box center [74, 172] width 5 height 5
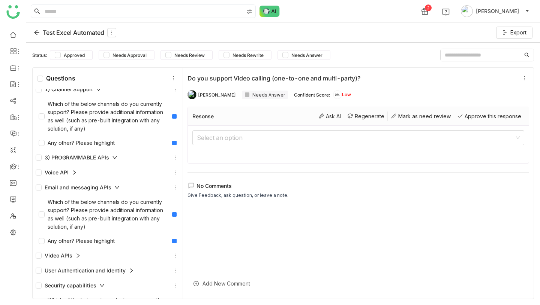
click at [70, 185] on div "Email and messaging APIs" at bounding box center [78, 188] width 84 height 8
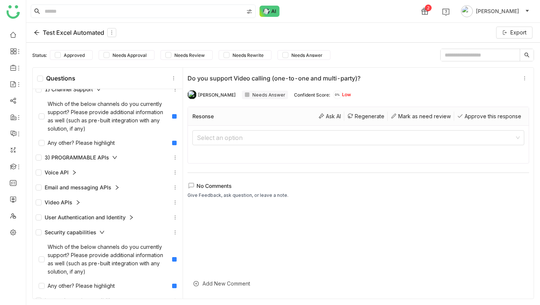
click at [70, 185] on div "Email and messaging APIs" at bounding box center [78, 188] width 84 height 8
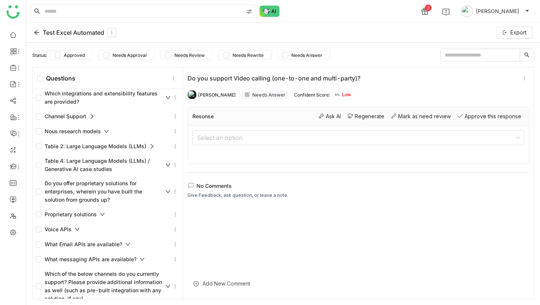
scroll to position [0, 0]
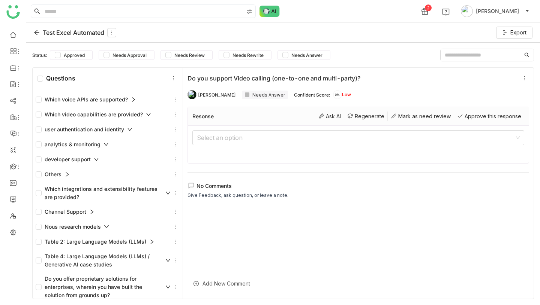
click at [79, 103] on div "Which voice APIs are supported?" at bounding box center [86, 100] width 100 height 8
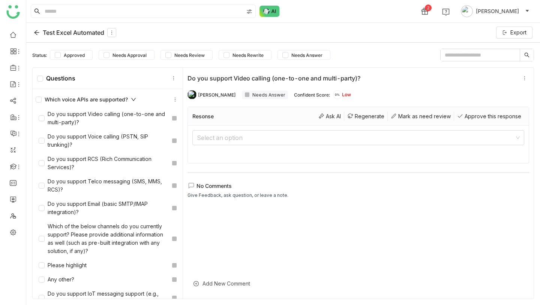
click at [108, 101] on div "Which voice APIs are supported?" at bounding box center [86, 100] width 100 height 8
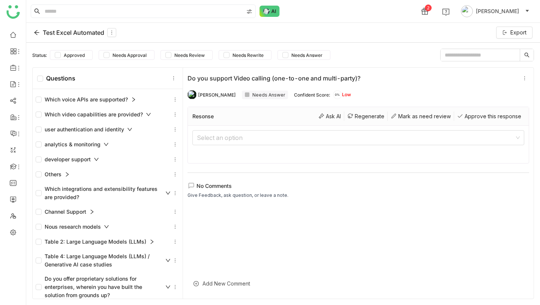
click at [108, 101] on div "Which voice APIs are supported?" at bounding box center [86, 100] width 100 height 8
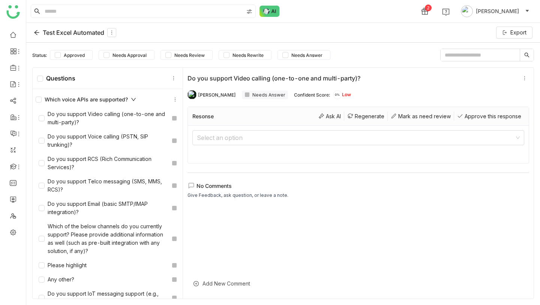
click at [108, 101] on div "Which voice APIs are supported?" at bounding box center [86, 100] width 100 height 8
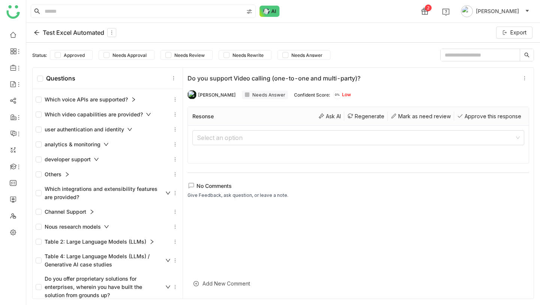
click at [99, 127] on div "user authentication and identity" at bounding box center [84, 130] width 97 height 8
click at [91, 143] on div "analytics & monitoring" at bounding box center [72, 145] width 73 height 8
click at [78, 158] on div "developer support" at bounding box center [67, 160] width 63 height 8
click at [40, 30] on div "Test Excel Automated" at bounding box center [75, 32] width 82 height 9
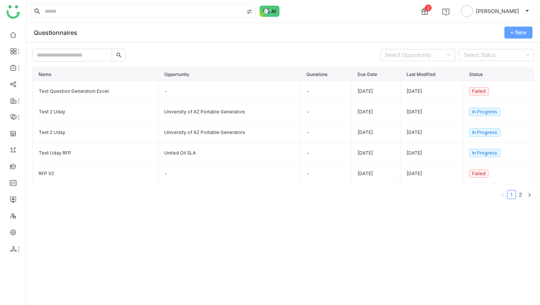
click at [520, 30] on span "+ New" at bounding box center [518, 32] width 16 height 8
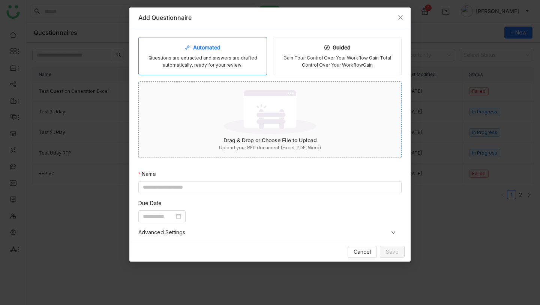
click at [280, 124] on img at bounding box center [270, 112] width 92 height 49
click at [401, 17] on icon "Close" at bounding box center [400, 18] width 6 height 6
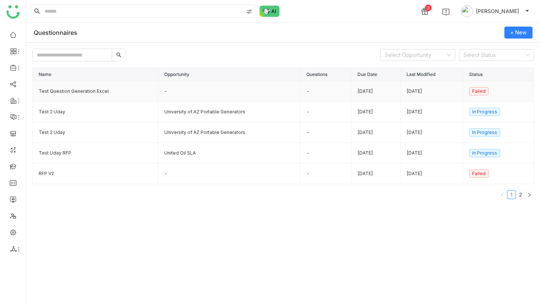
click at [107, 92] on td "Test Question Generation Excel" at bounding box center [96, 91] width 126 height 21
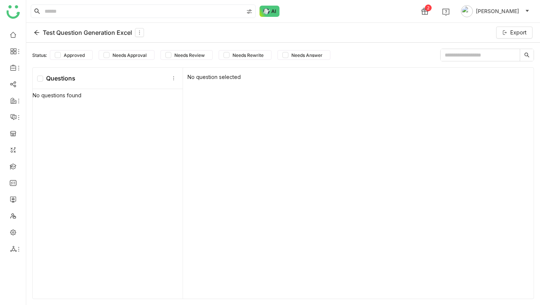
click at [37, 34] on icon at bounding box center [37, 33] width 6 height 6
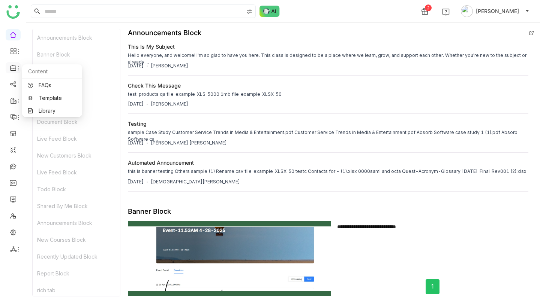
click at [15, 66] on icon at bounding box center [13, 67] width 7 height 7
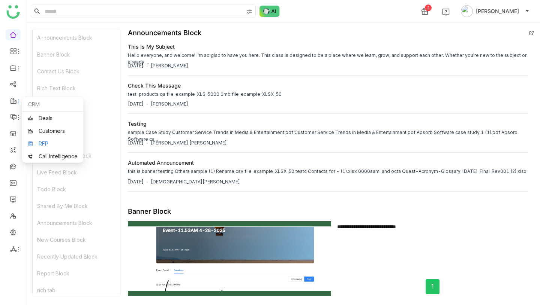
click at [43, 143] on link "RFP" at bounding box center [53, 143] width 50 height 5
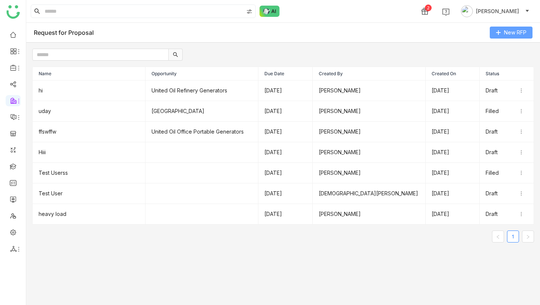
click at [511, 36] on span "New RFP" at bounding box center [515, 32] width 22 height 8
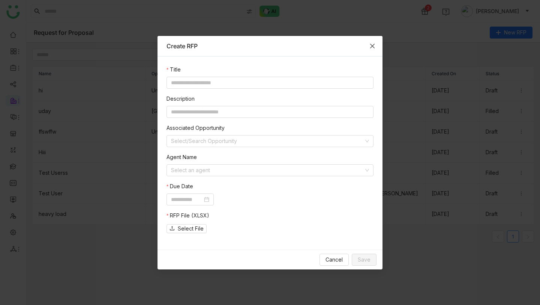
click at [371, 46] on icon "Close" at bounding box center [372, 46] width 6 height 6
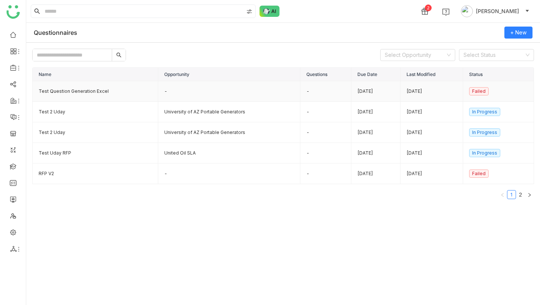
click at [70, 94] on td "Test Question Generation Excel" at bounding box center [96, 91] width 126 height 21
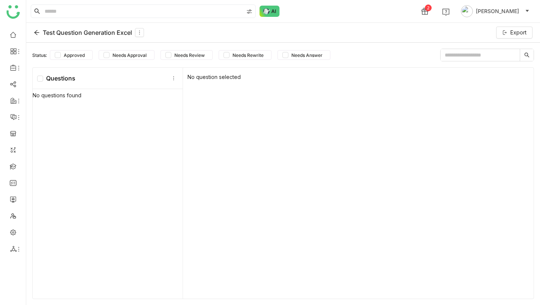
click at [34, 31] on icon at bounding box center [37, 33] width 6 height 6
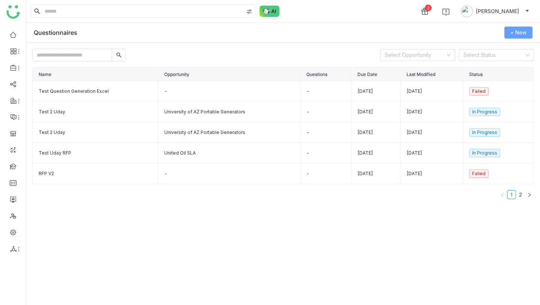
click at [514, 35] on span "+ New" at bounding box center [518, 32] width 16 height 8
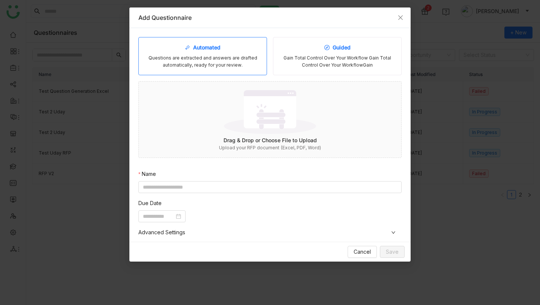
click at [327, 56] on div "Gain Total Control Over Your Workflow Gain Total Control Over Your WorkflowGain" at bounding box center [337, 62] width 116 height 14
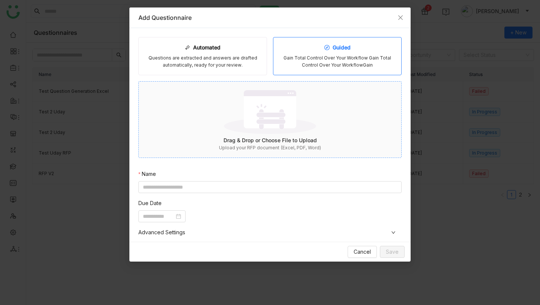
click at [286, 143] on div "Drag & Drop or Choose File to Upload" at bounding box center [270, 140] width 262 height 8
